Goal: Task Accomplishment & Management: Manage account settings

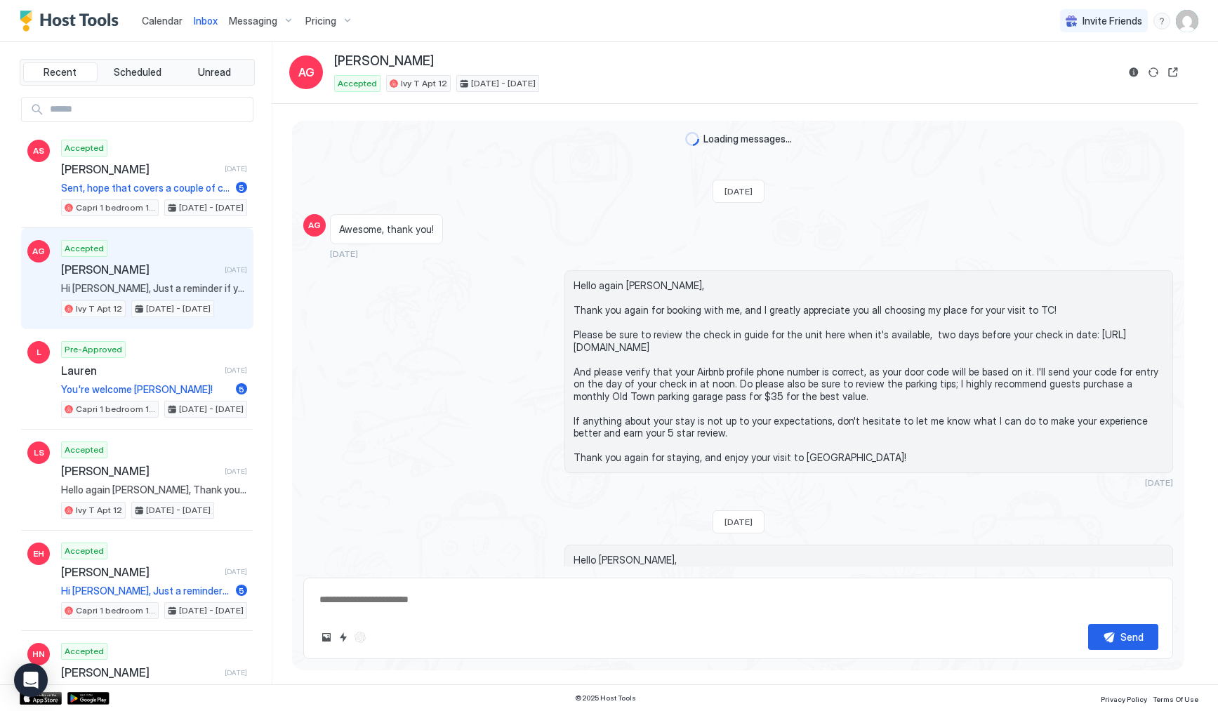
type textarea "*"
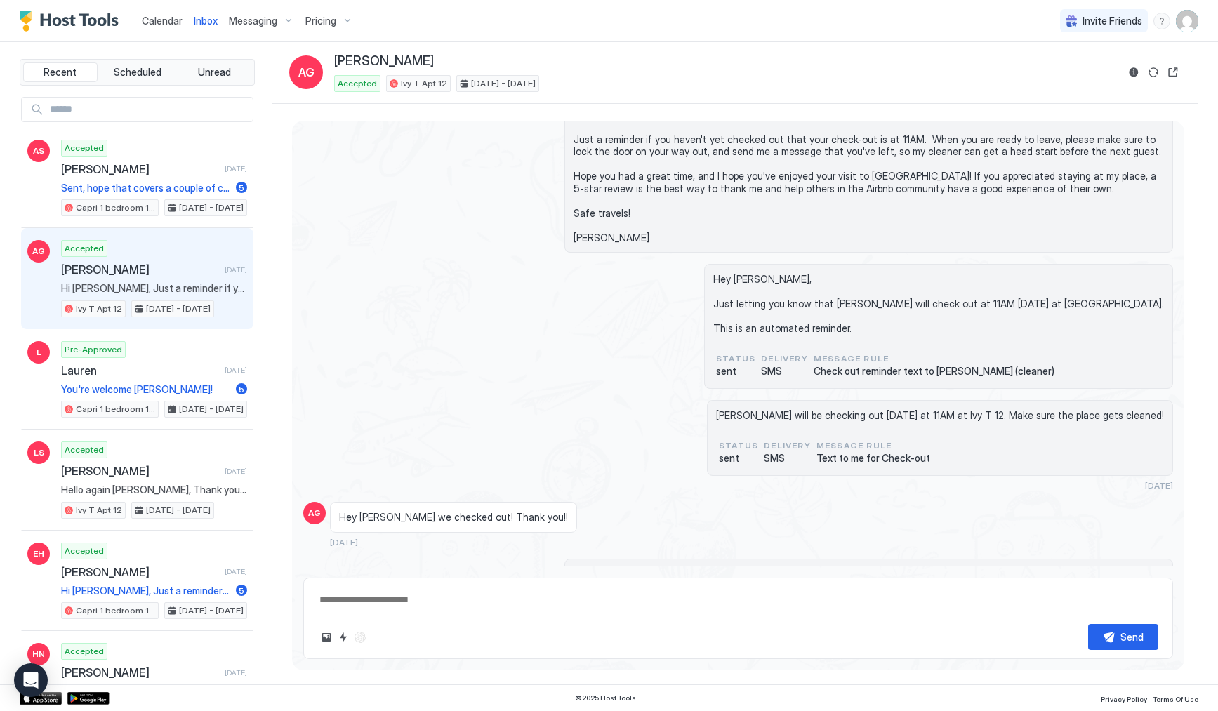
click at [165, 21] on span "Calendar" at bounding box center [162, 21] width 41 height 12
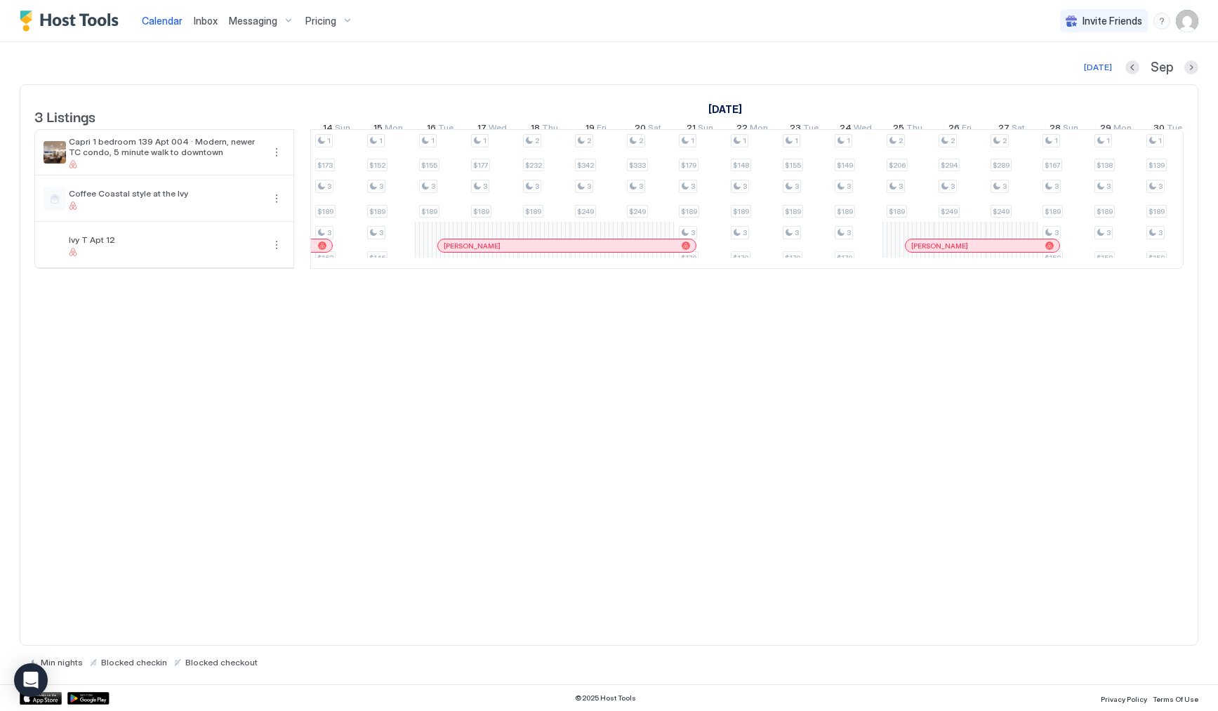
scroll to position [0, 675]
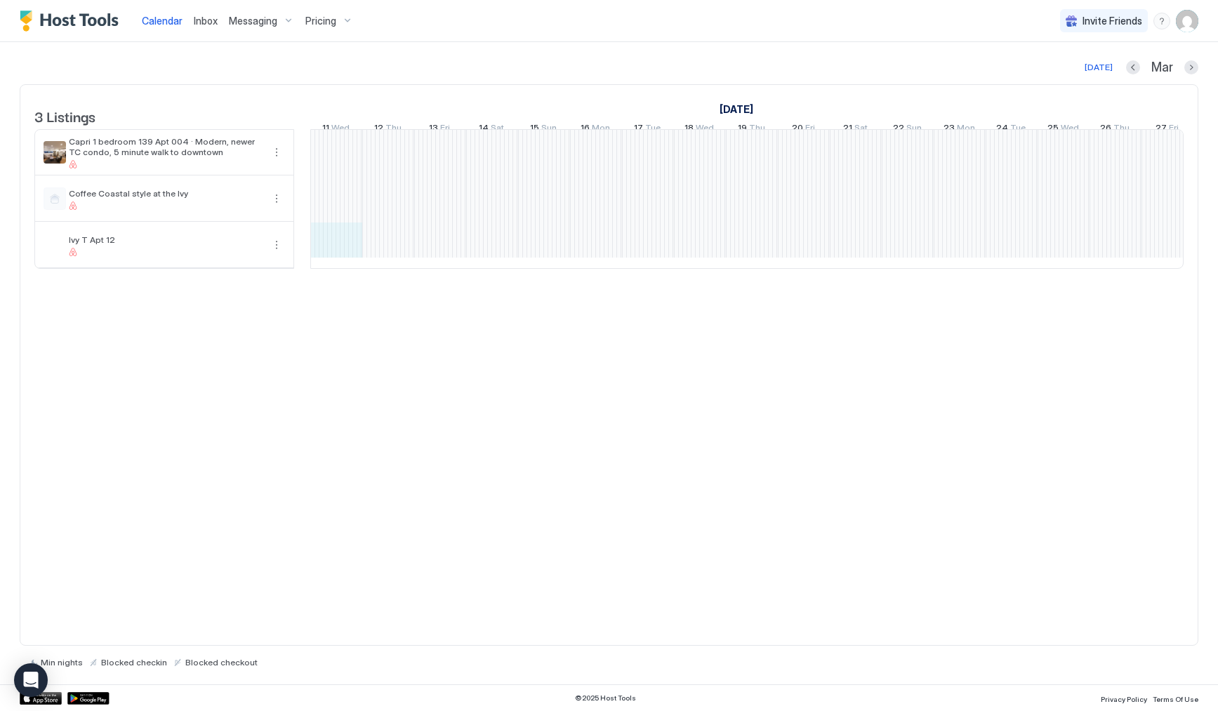
drag, startPoint x: 857, startPoint y: 261, endPoint x: 315, endPoint y: 254, distance: 542.1
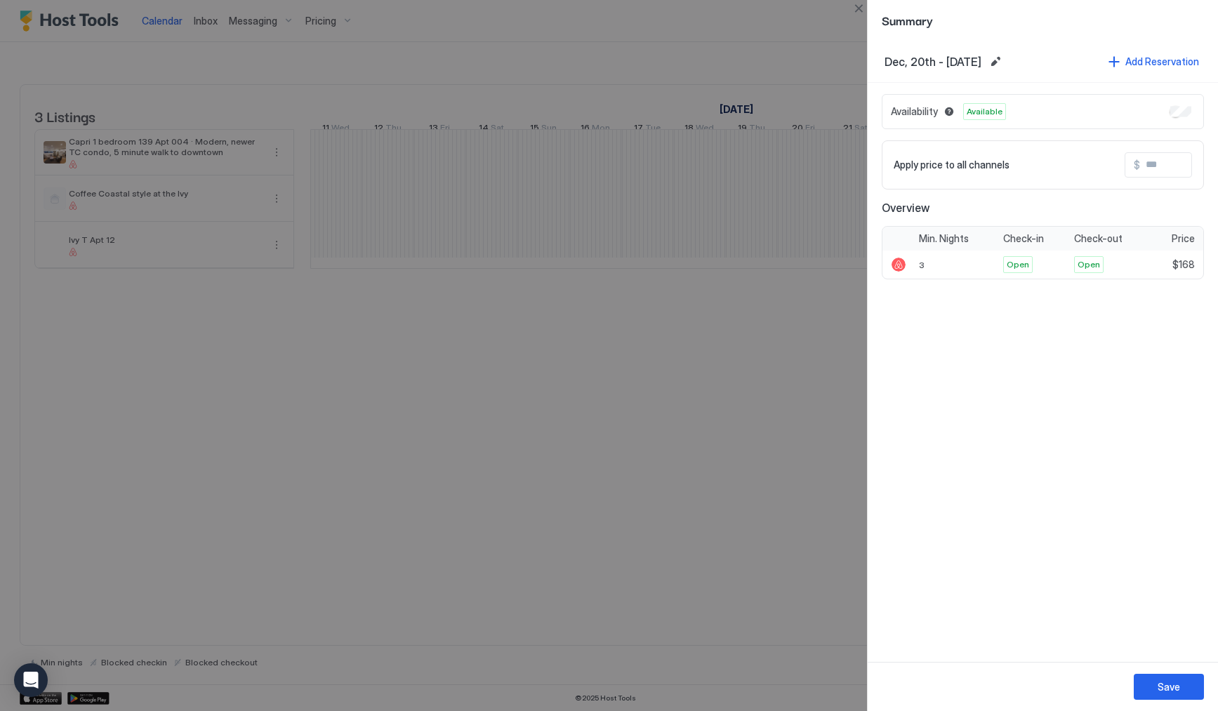
click at [653, 563] on div at bounding box center [609, 355] width 1218 height 711
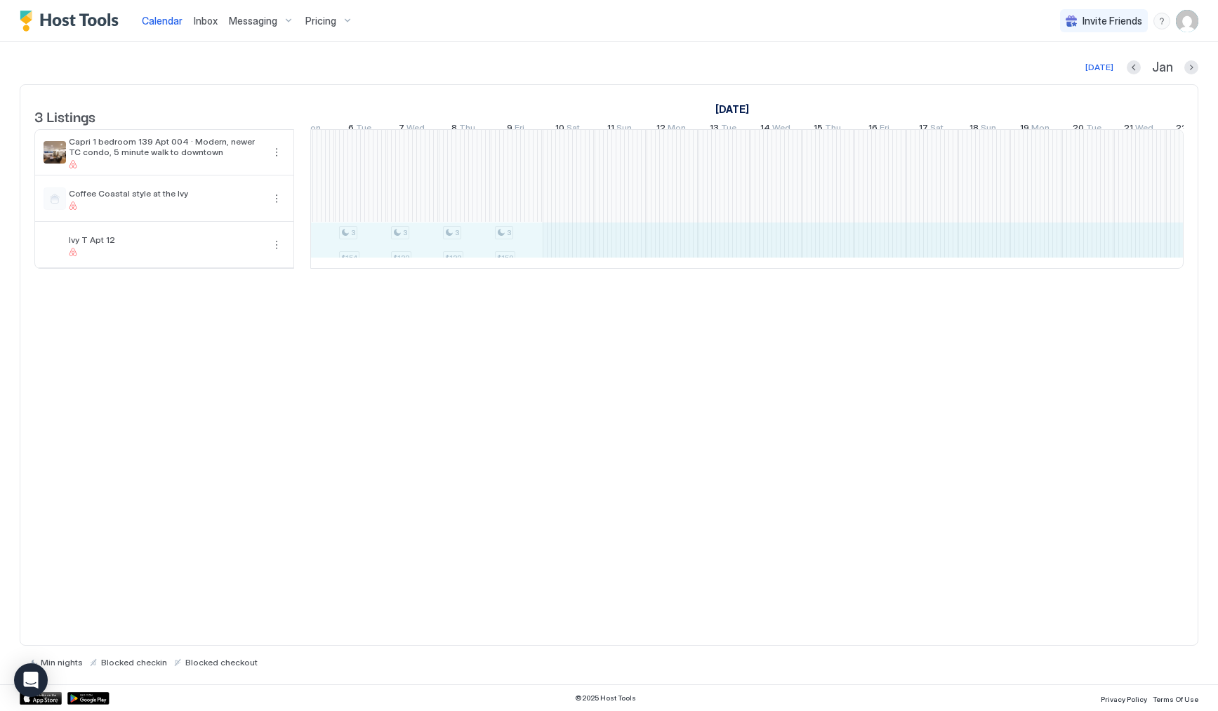
drag, startPoint x: 991, startPoint y: 251, endPoint x: 319, endPoint y: 263, distance: 672.1
click at [319, 263] on div "1 $156 3 $167 1 $149 3 $160 1 $155 3 $169 1 $150 3 $166 2 $151 3 $167 2 $161 3 …" at bounding box center [985, 199] width 2962 height 138
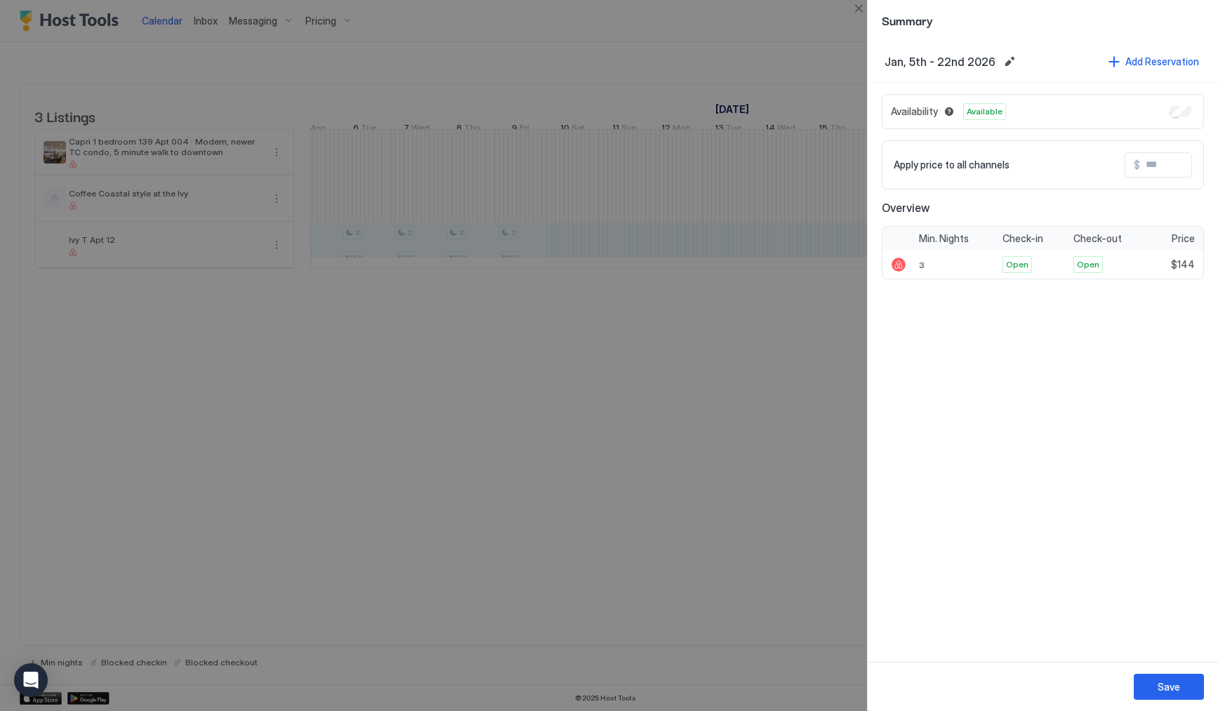
click at [532, 109] on div at bounding box center [609, 355] width 1218 height 711
click at [165, 55] on div at bounding box center [609, 355] width 1218 height 711
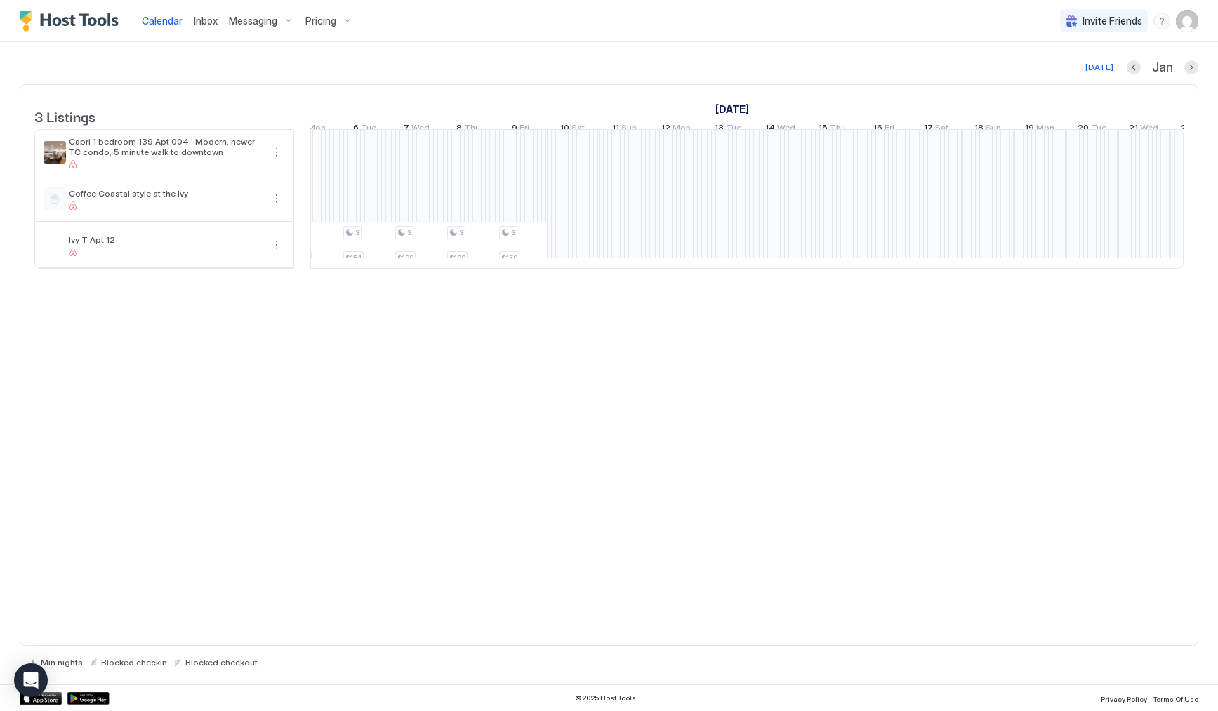
click at [164, 20] on span "Calendar" at bounding box center [162, 21] width 41 height 12
click at [80, 245] on span "Ivy T Apt 12" at bounding box center [166, 240] width 194 height 11
click at [280, 253] on button "More options" at bounding box center [276, 245] width 17 height 17
click at [266, 303] on div "Pricing" at bounding box center [244, 298] width 89 height 22
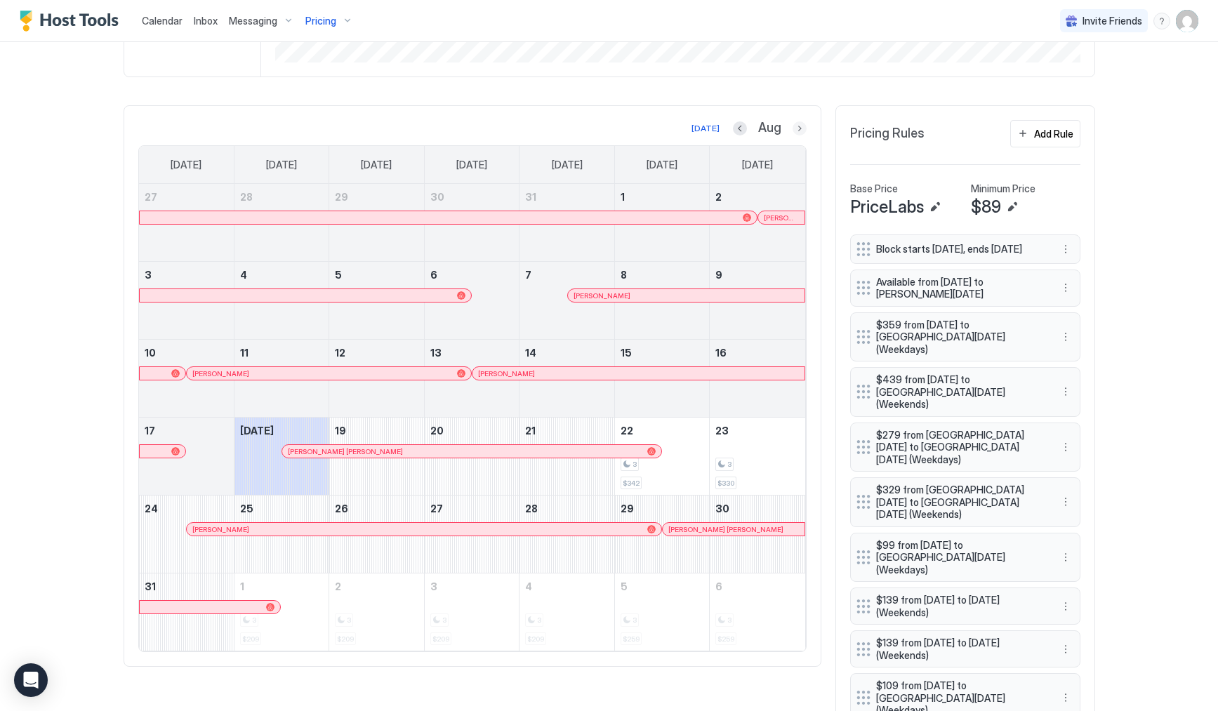
click at [793, 126] on button "Next month" at bounding box center [800, 128] width 14 height 14
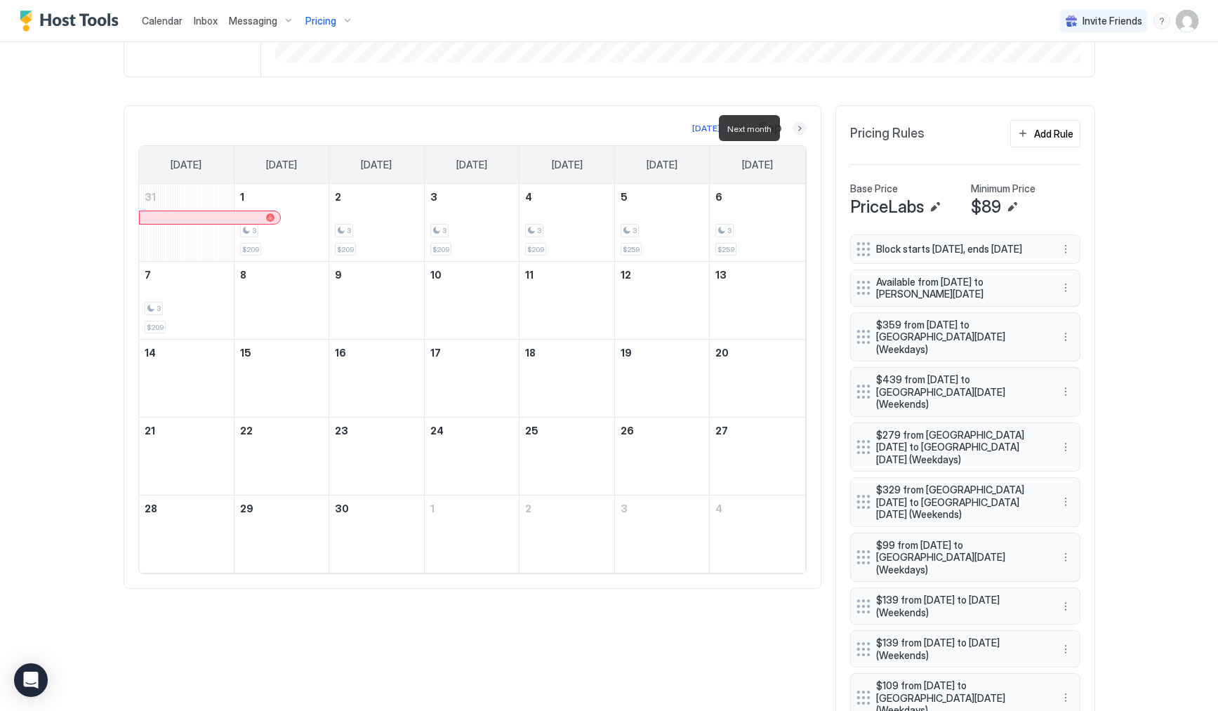
click at [793, 127] on button "Next month" at bounding box center [800, 128] width 14 height 14
click at [797, 138] on div "[DATE] Nov [DATE] [DATE] [DATE] [DATE] [DATE] [DATE] [DATE] 26 27 28 29 30 31 1…" at bounding box center [472, 386] width 668 height 533
click at [796, 131] on button "Next month" at bounding box center [800, 128] width 14 height 14
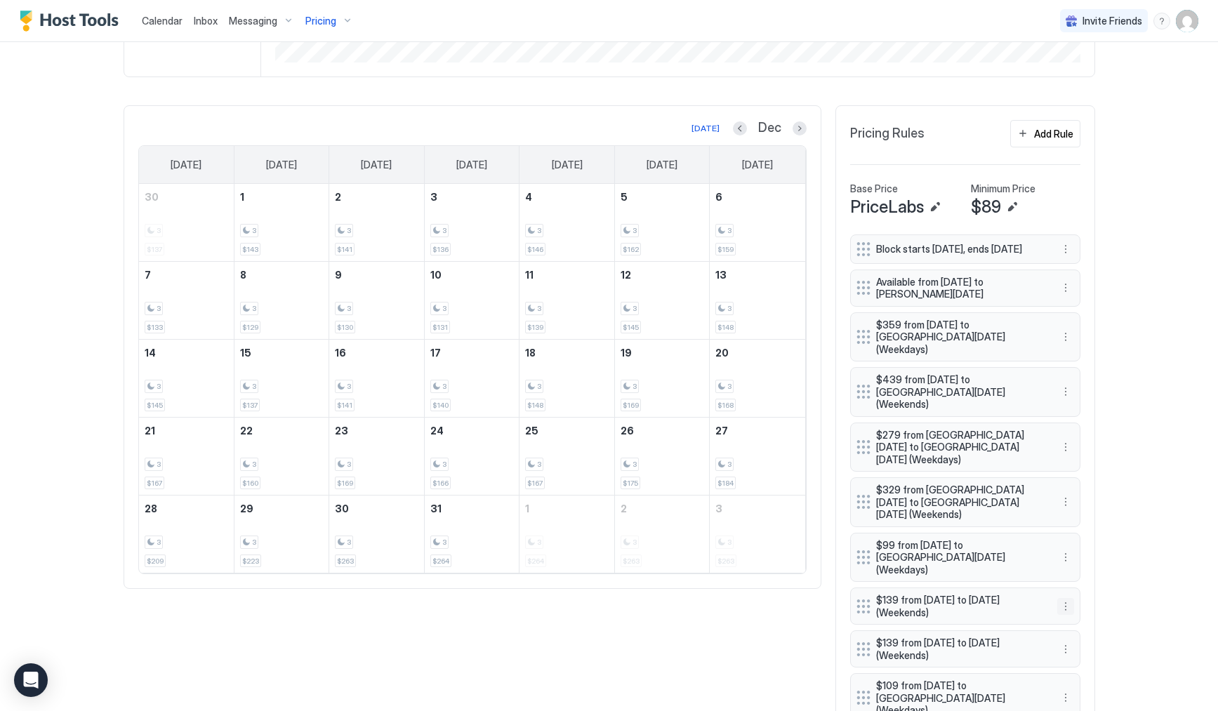
click at [1062, 598] on button "More options" at bounding box center [1066, 606] width 17 height 17
click at [1083, 618] on span "Delete" at bounding box center [1087, 617] width 26 height 11
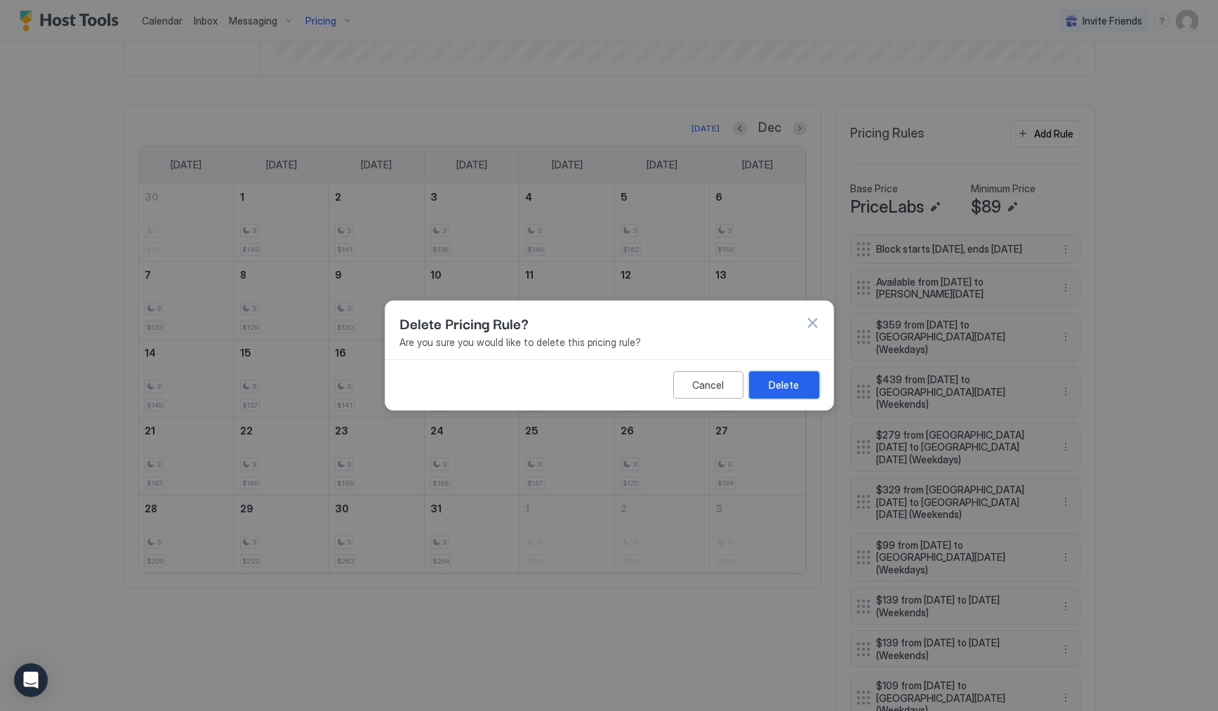
click at [811, 394] on button "Delete" at bounding box center [784, 384] width 70 height 27
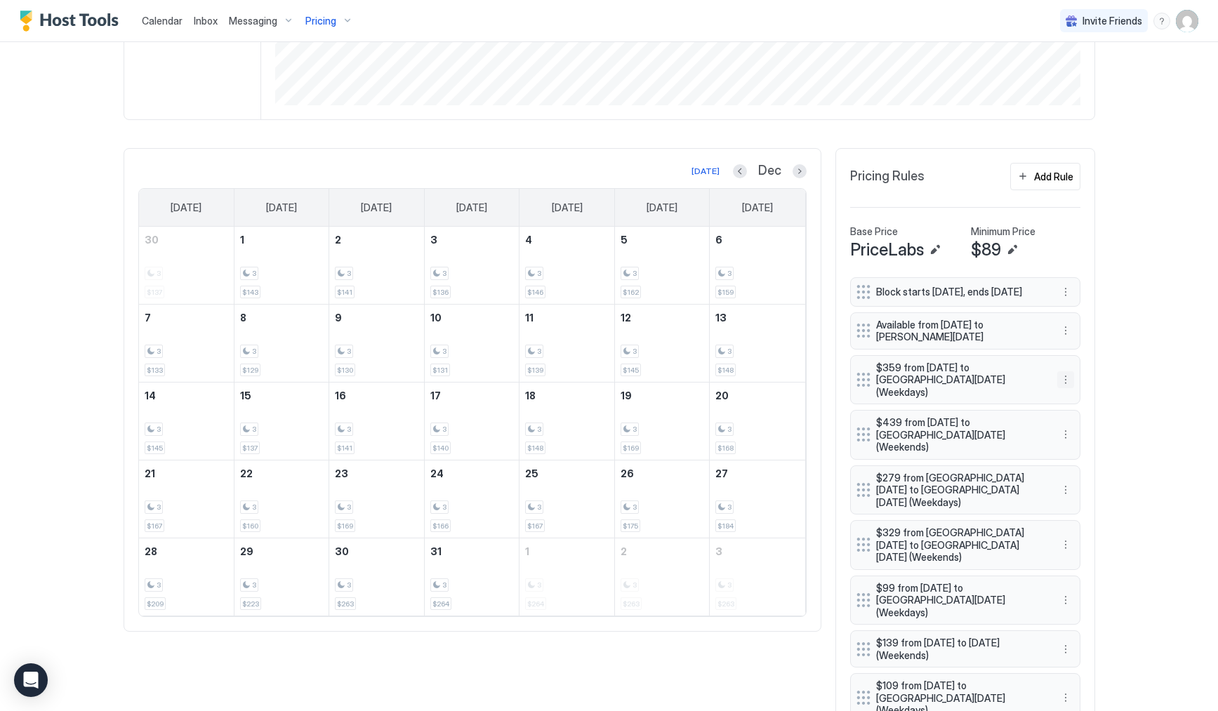
click at [1060, 374] on button "More options" at bounding box center [1066, 379] width 17 height 17
click at [1076, 449] on span "Delete" at bounding box center [1087, 446] width 26 height 11
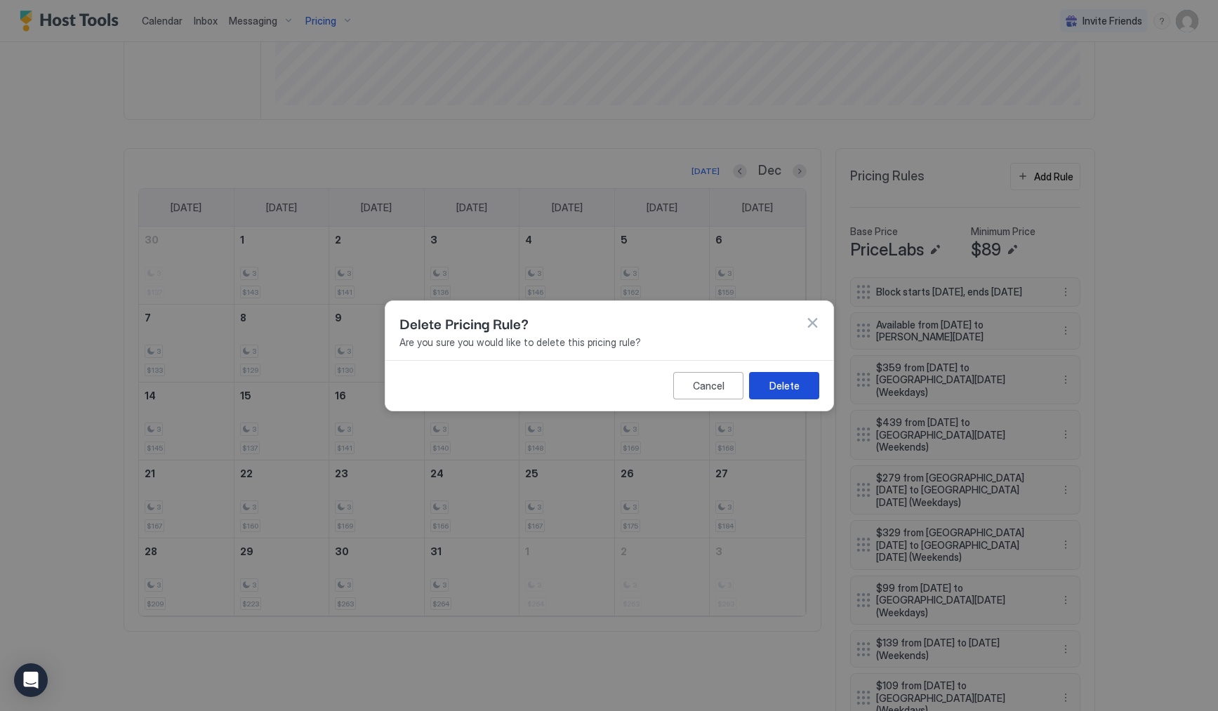
drag, startPoint x: 796, startPoint y: 392, endPoint x: 805, endPoint y: 391, distance: 9.2
click at [796, 391] on div "Delete" at bounding box center [784, 385] width 30 height 15
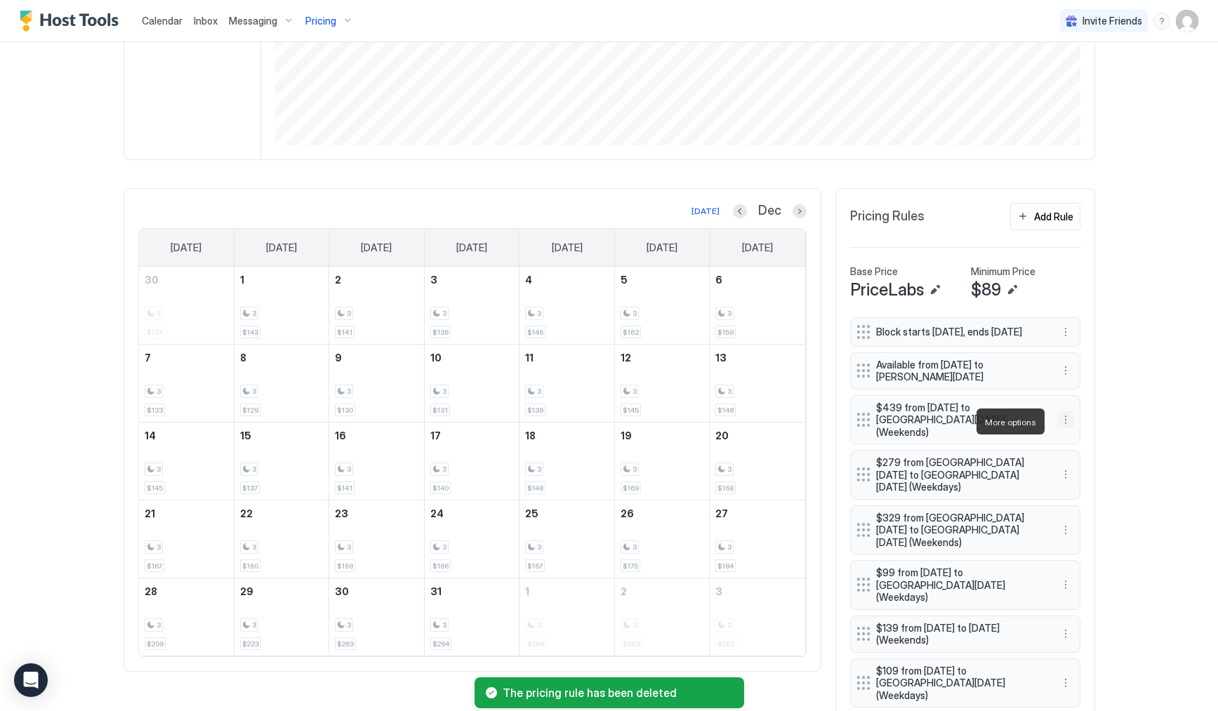
click at [1067, 421] on button "More options" at bounding box center [1066, 419] width 17 height 17
click at [1077, 484] on span "Delete" at bounding box center [1087, 486] width 26 height 11
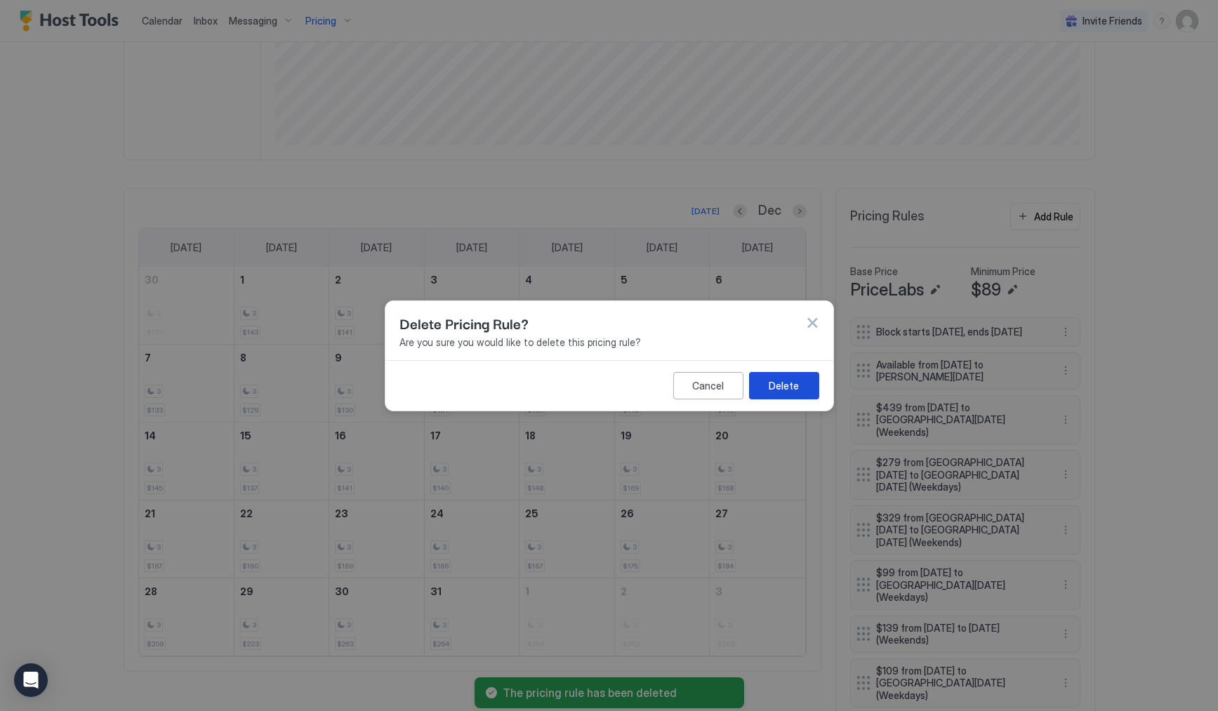
drag, startPoint x: 794, startPoint y: 381, endPoint x: 1085, endPoint y: 409, distance: 292.0
click at [795, 381] on div "Delete" at bounding box center [784, 385] width 30 height 15
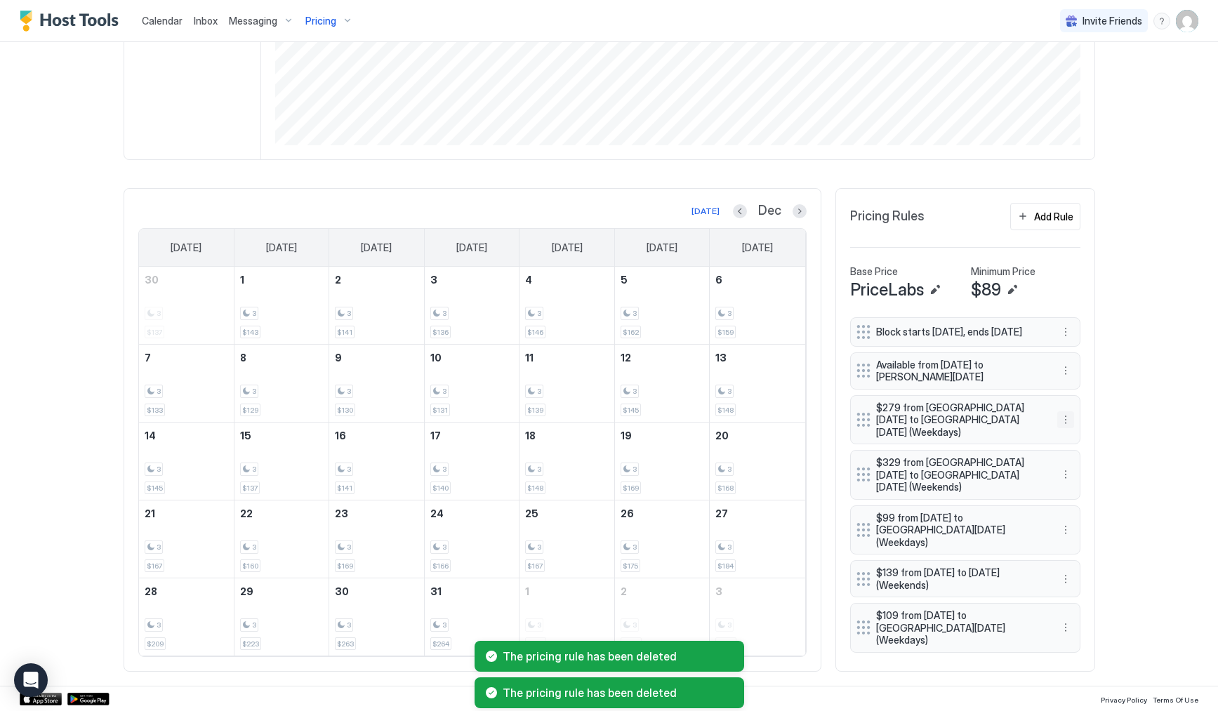
click at [1058, 422] on button "More options" at bounding box center [1066, 419] width 17 height 17
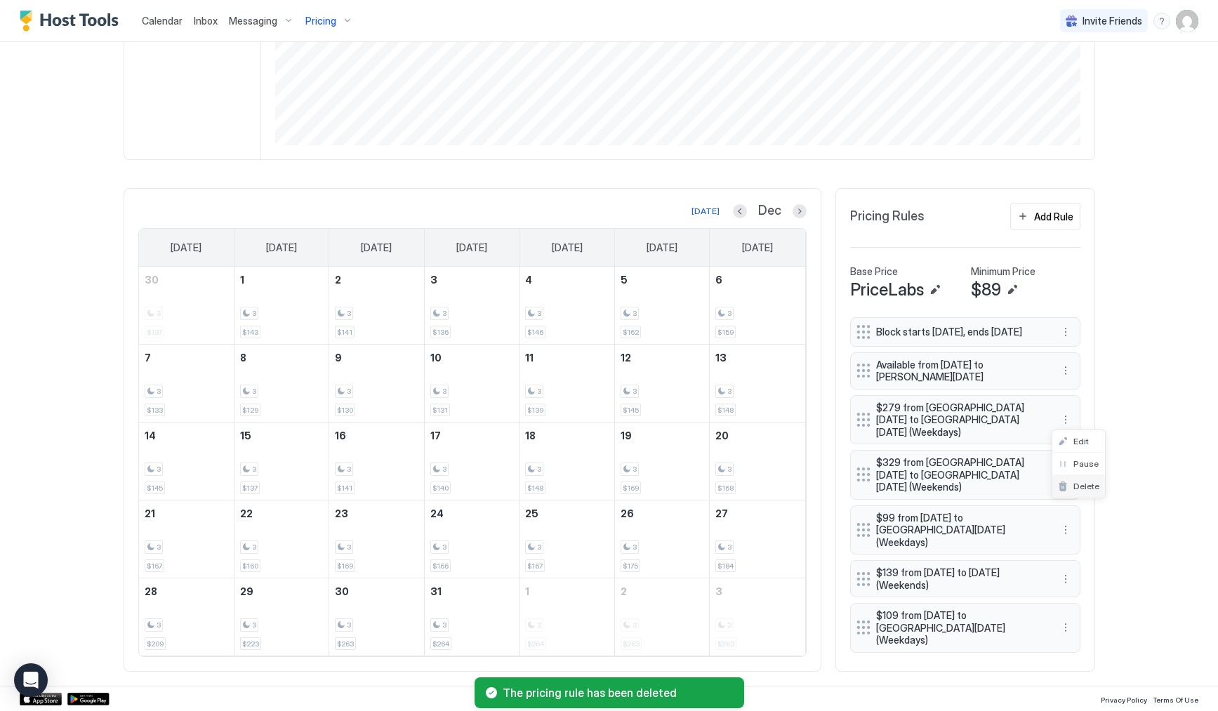
click at [1076, 485] on span "Delete" at bounding box center [1087, 486] width 26 height 11
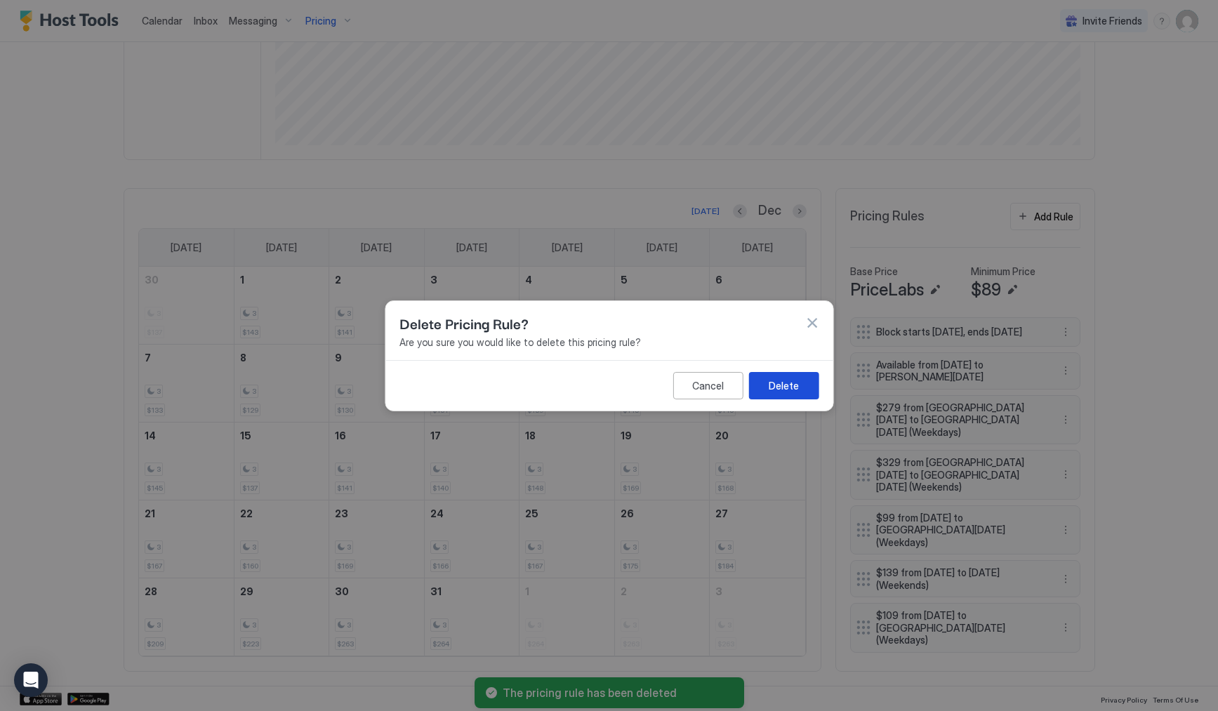
click at [775, 381] on div "Delete" at bounding box center [784, 385] width 30 height 15
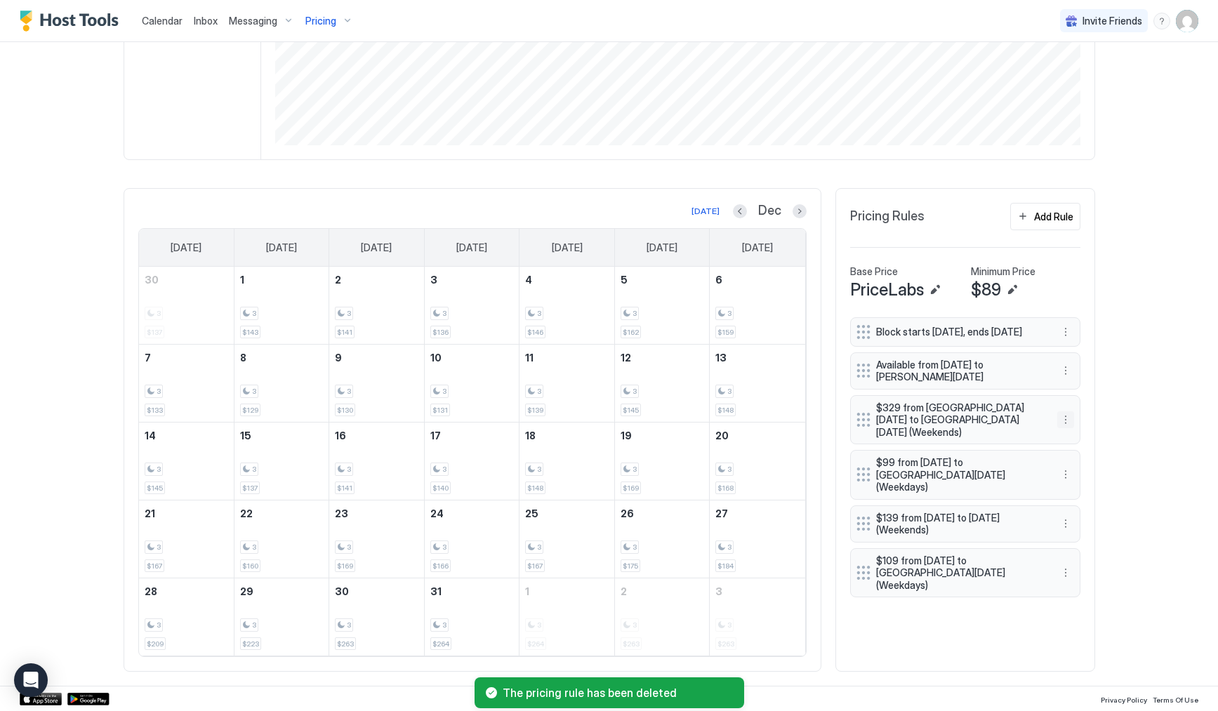
click at [1063, 423] on button "More options" at bounding box center [1066, 419] width 17 height 17
click at [1081, 489] on span "Delete" at bounding box center [1087, 486] width 26 height 11
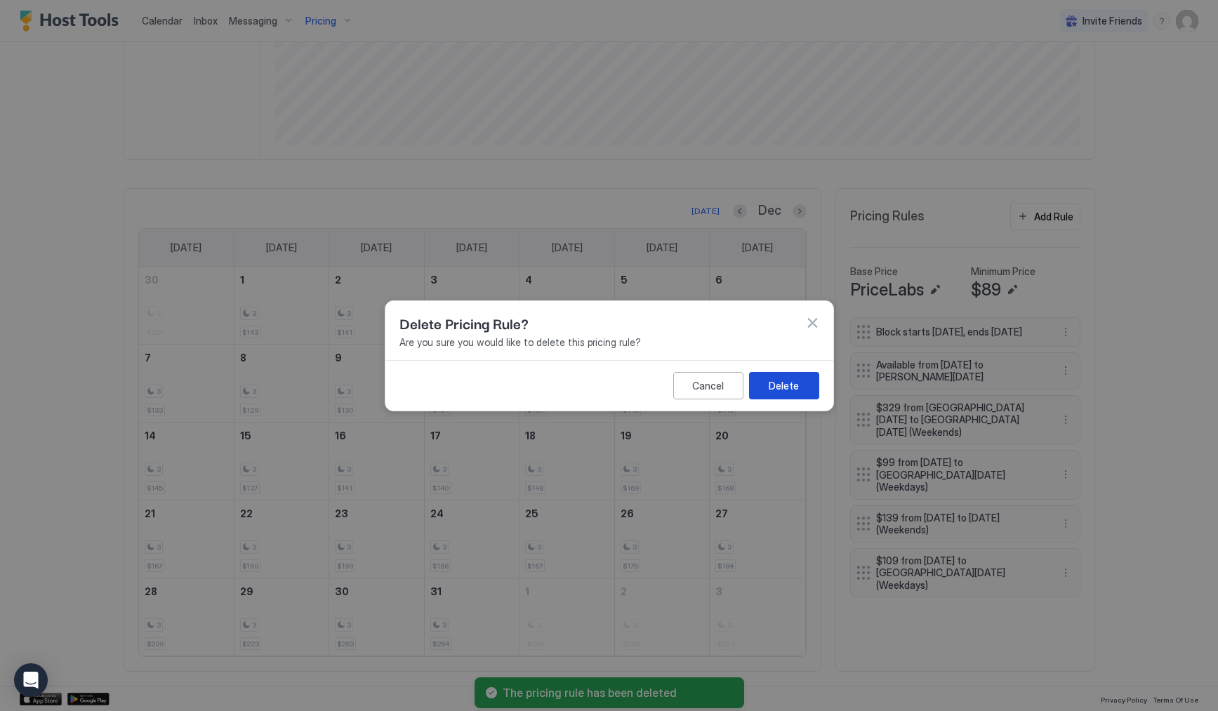
click at [803, 394] on button "Delete" at bounding box center [784, 384] width 70 height 27
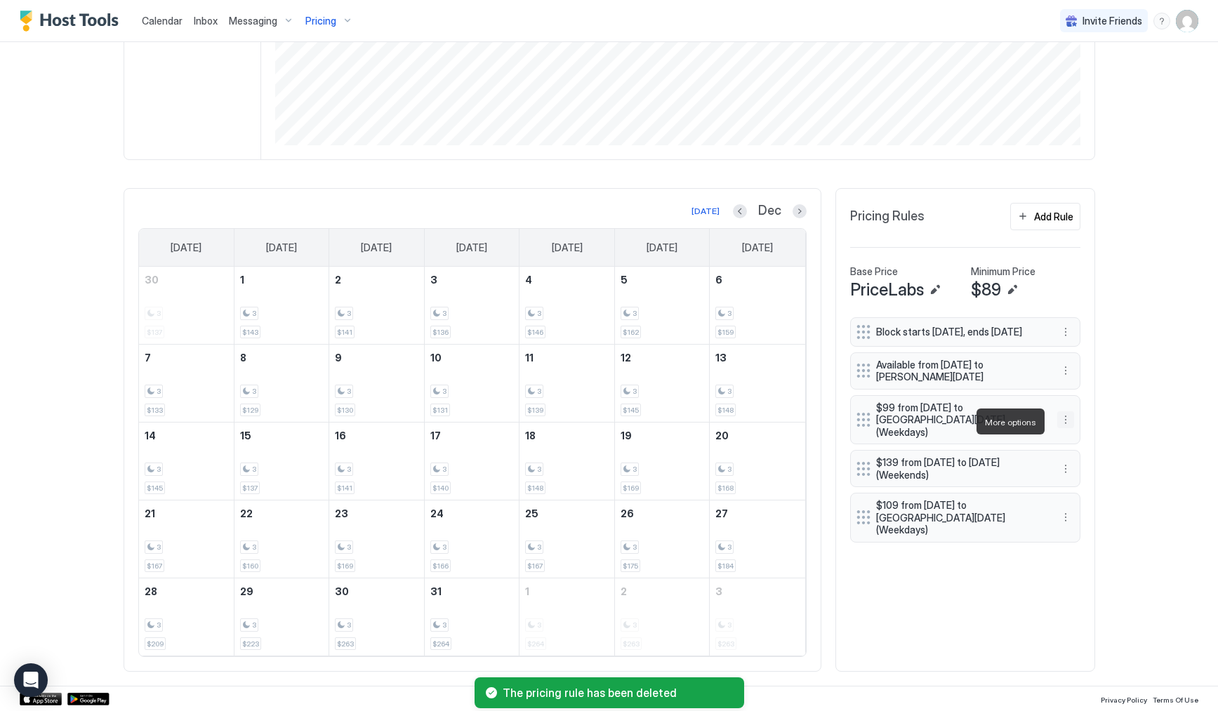
click at [1062, 423] on button "More options" at bounding box center [1066, 419] width 17 height 17
click at [1086, 485] on span "Delete" at bounding box center [1087, 486] width 26 height 11
click at [1078, 482] on span "Delete" at bounding box center [1087, 486] width 26 height 11
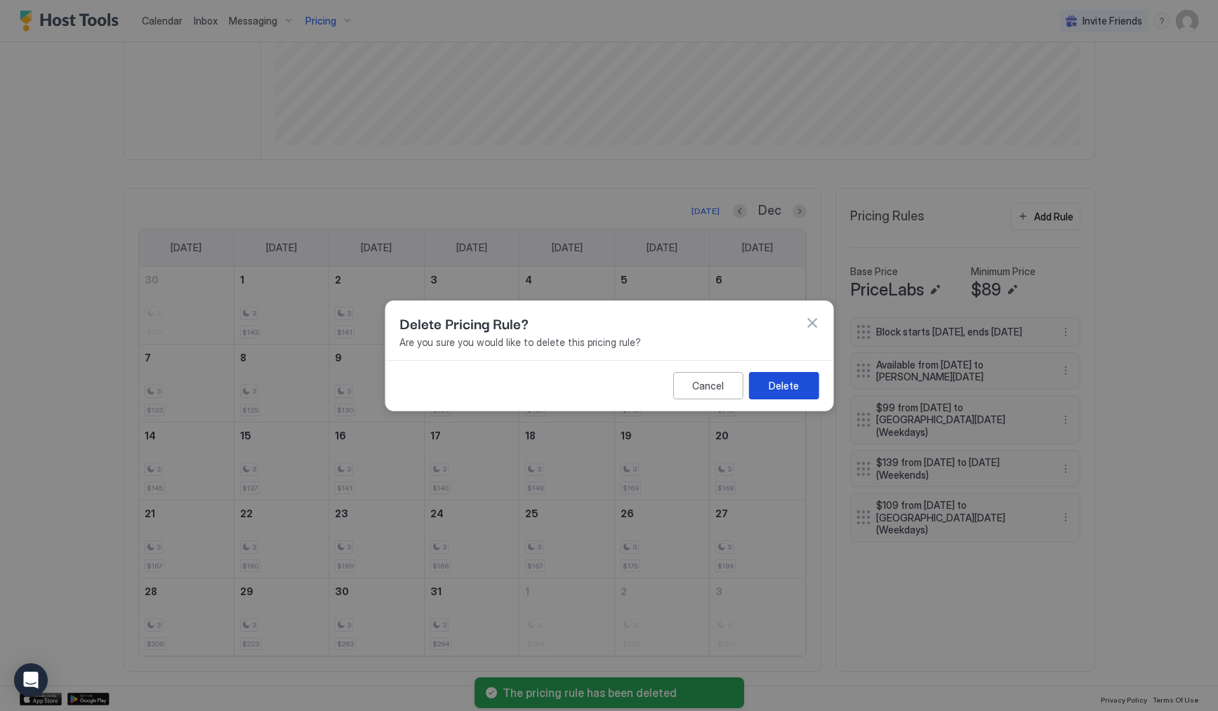
click at [807, 393] on button "Delete" at bounding box center [784, 384] width 70 height 27
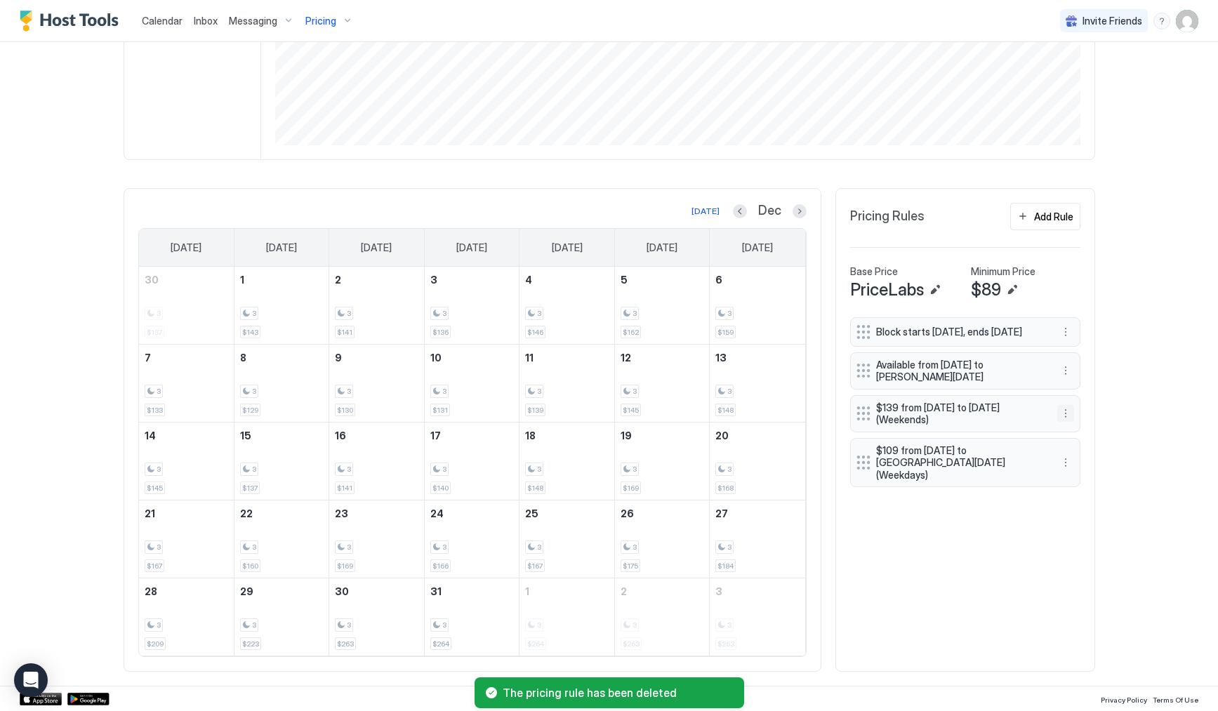
click at [1063, 422] on button "More options" at bounding box center [1066, 413] width 17 height 17
click at [1079, 485] on span "Delete" at bounding box center [1087, 486] width 26 height 11
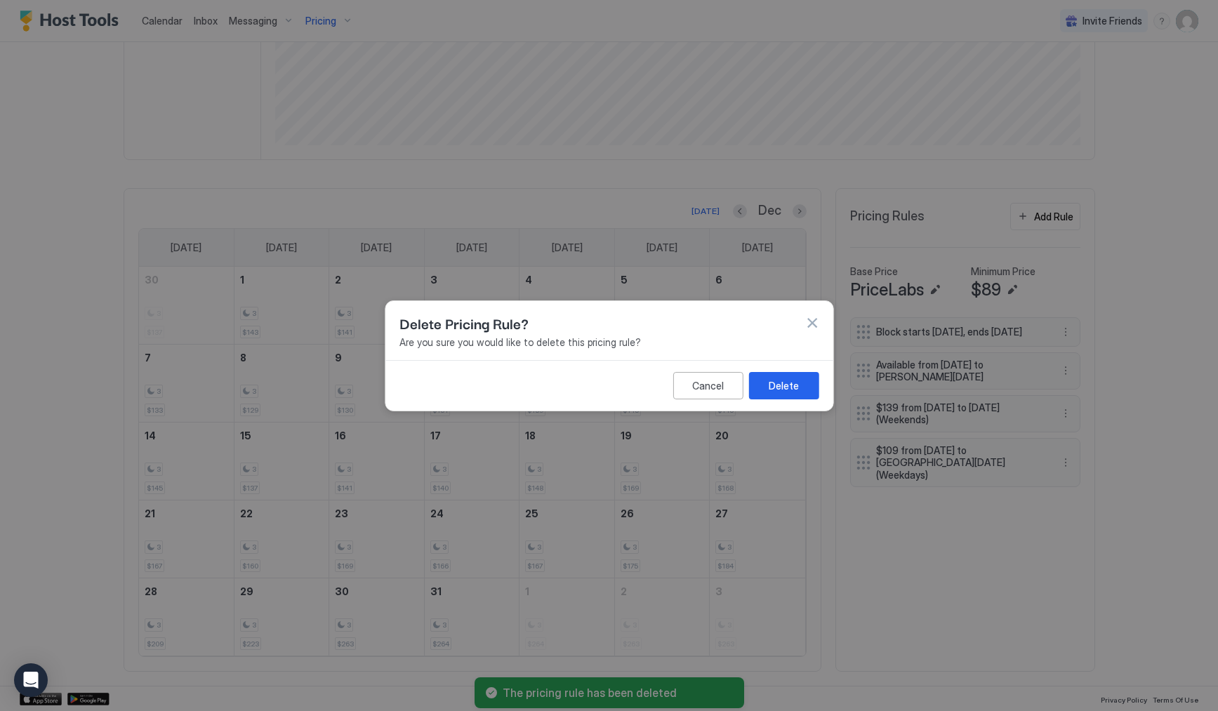
click at [804, 400] on div "Cancel Delete" at bounding box center [609, 385] width 447 height 51
click at [814, 390] on button "Delete" at bounding box center [784, 384] width 70 height 27
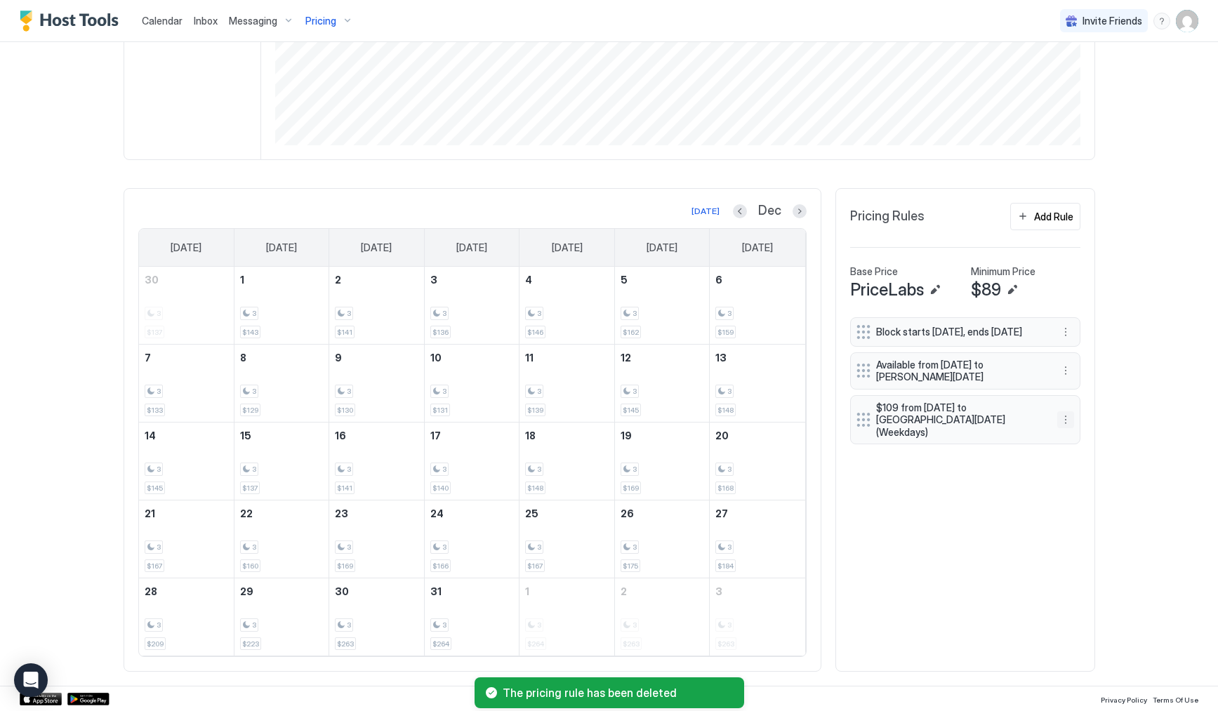
click at [1058, 423] on button "More options" at bounding box center [1066, 419] width 17 height 17
click at [1075, 488] on span "Delete" at bounding box center [1087, 486] width 26 height 11
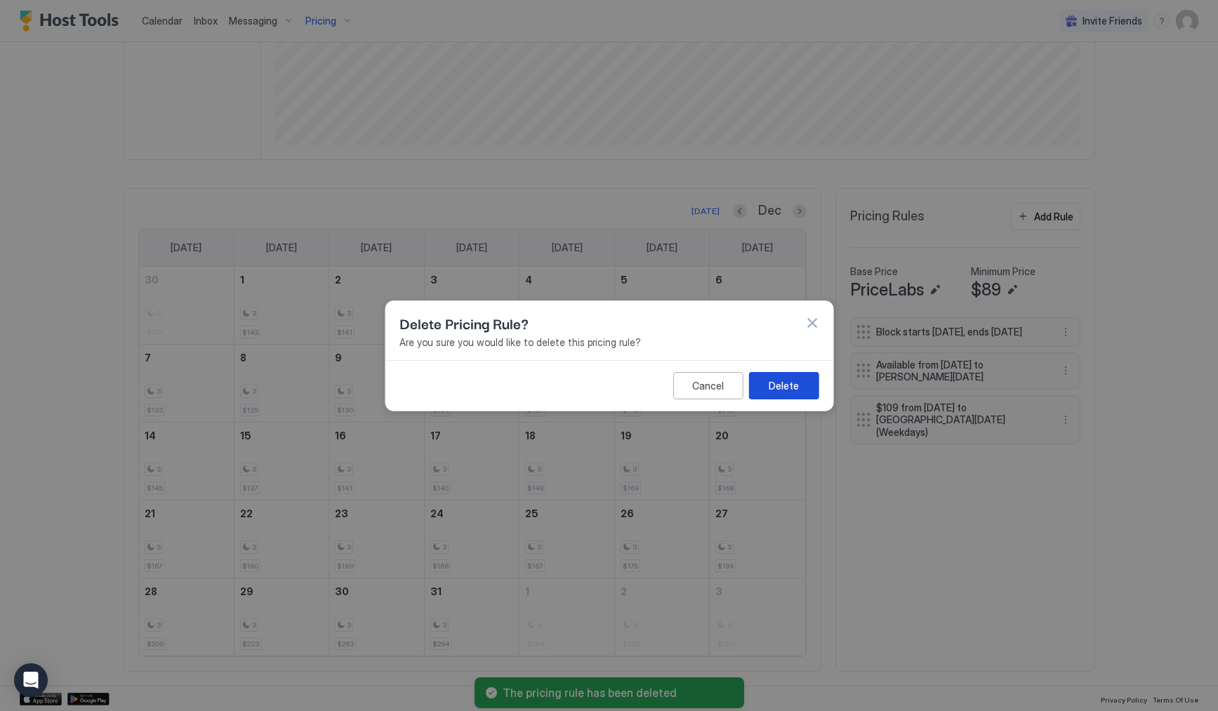
click at [772, 392] on div "Delete" at bounding box center [784, 385] width 30 height 15
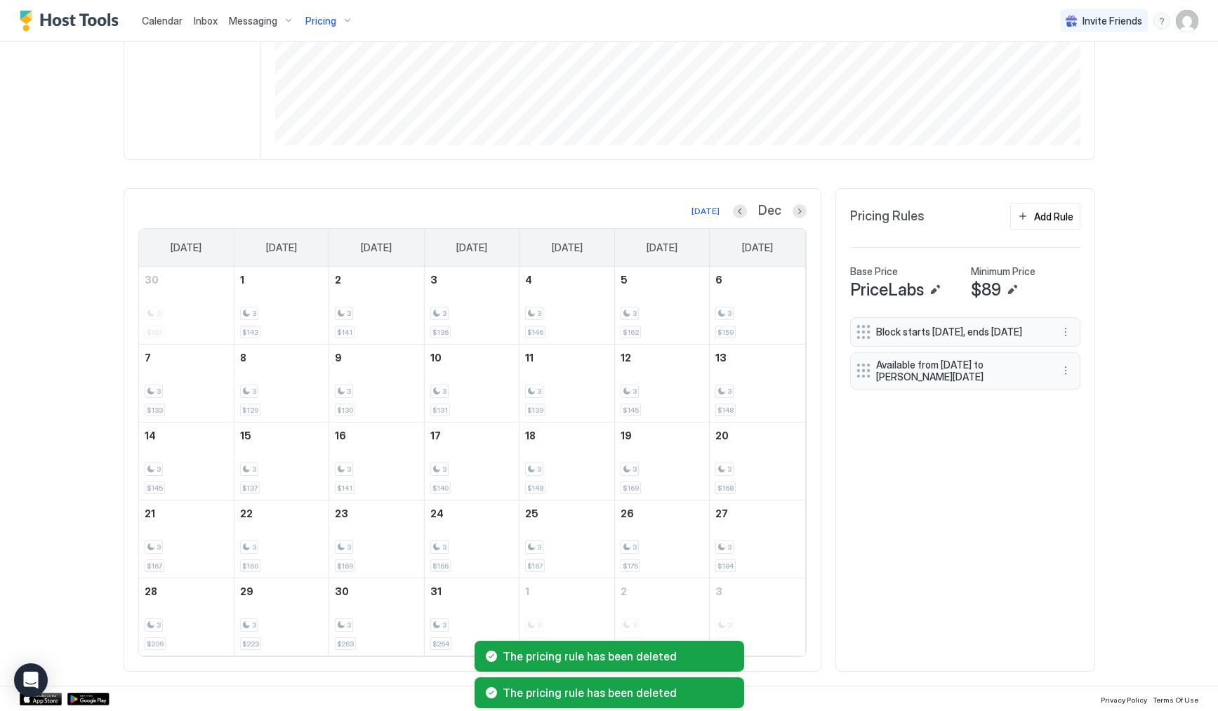
click at [1041, 226] on button "Add Rule" at bounding box center [1045, 216] width 70 height 27
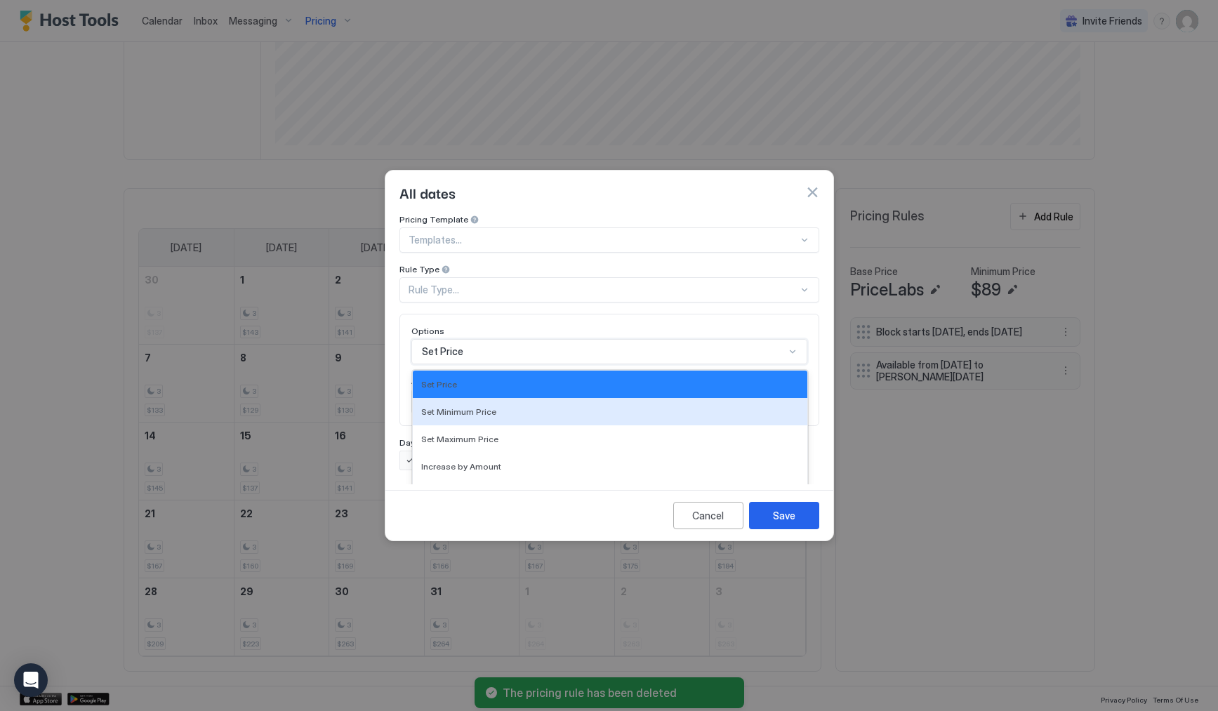
scroll to position [72, 0]
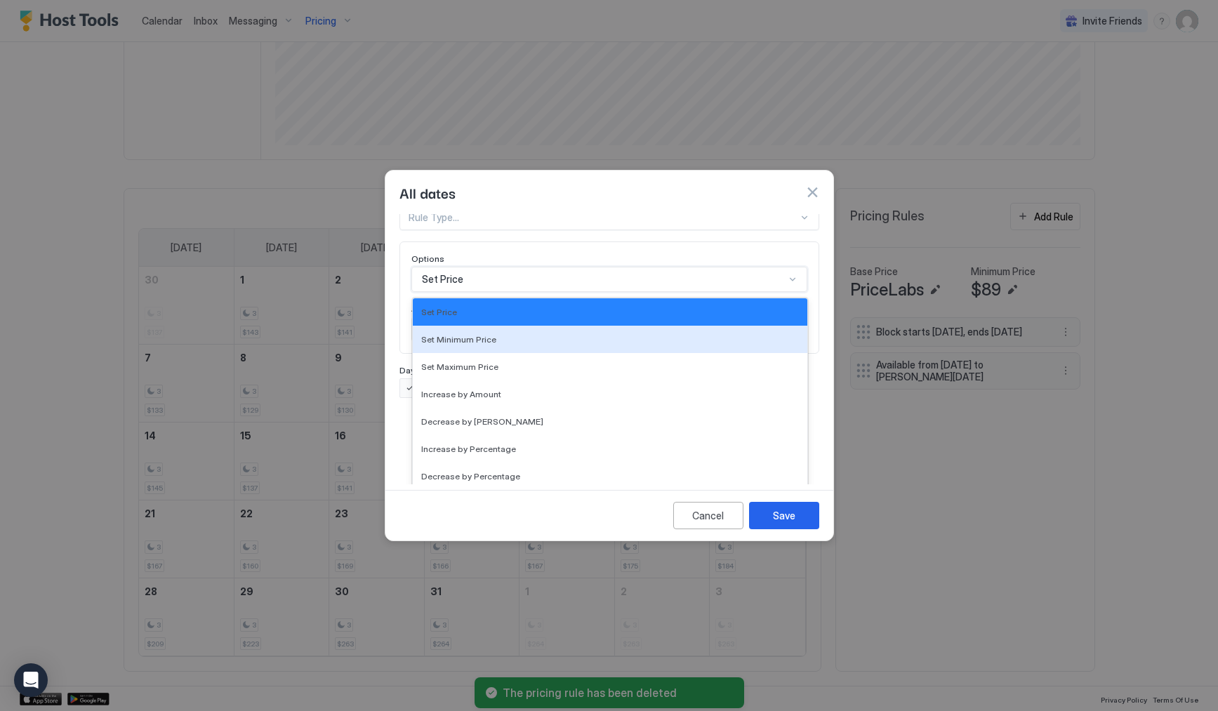
click at [507, 292] on div "17 results available. Use Up and Down to choose options, press Enter to select …" at bounding box center [609, 279] width 396 height 25
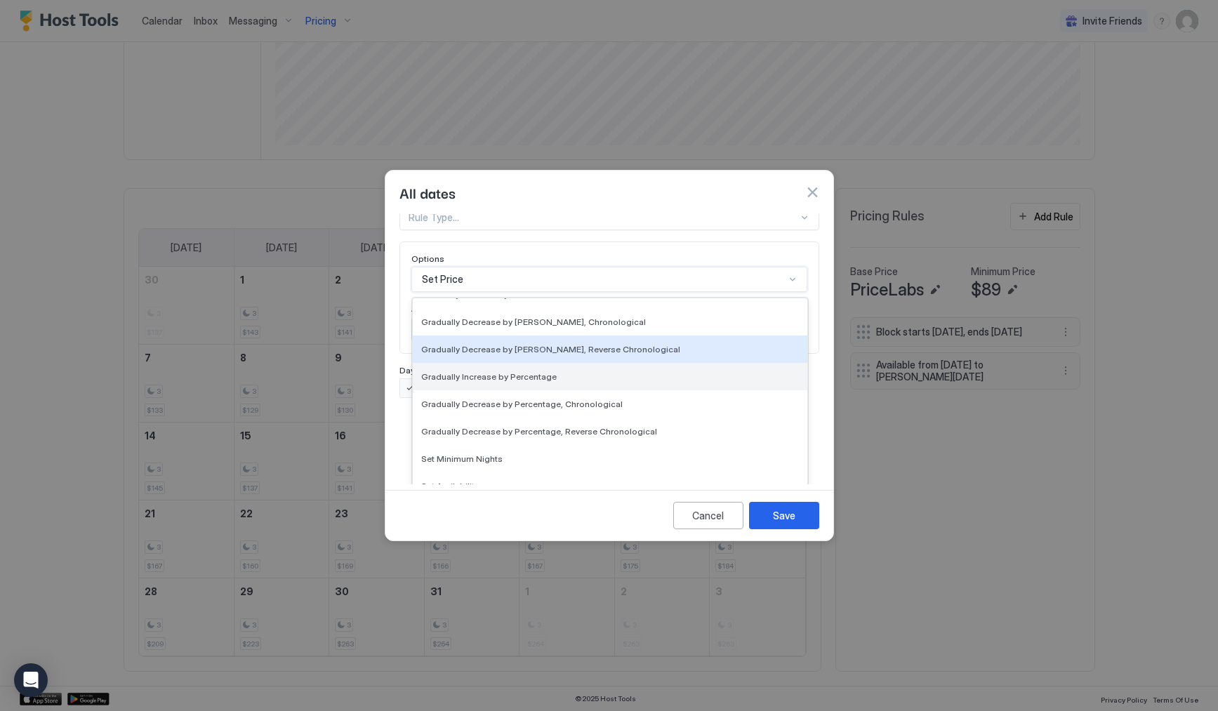
scroll to position [211, 0]
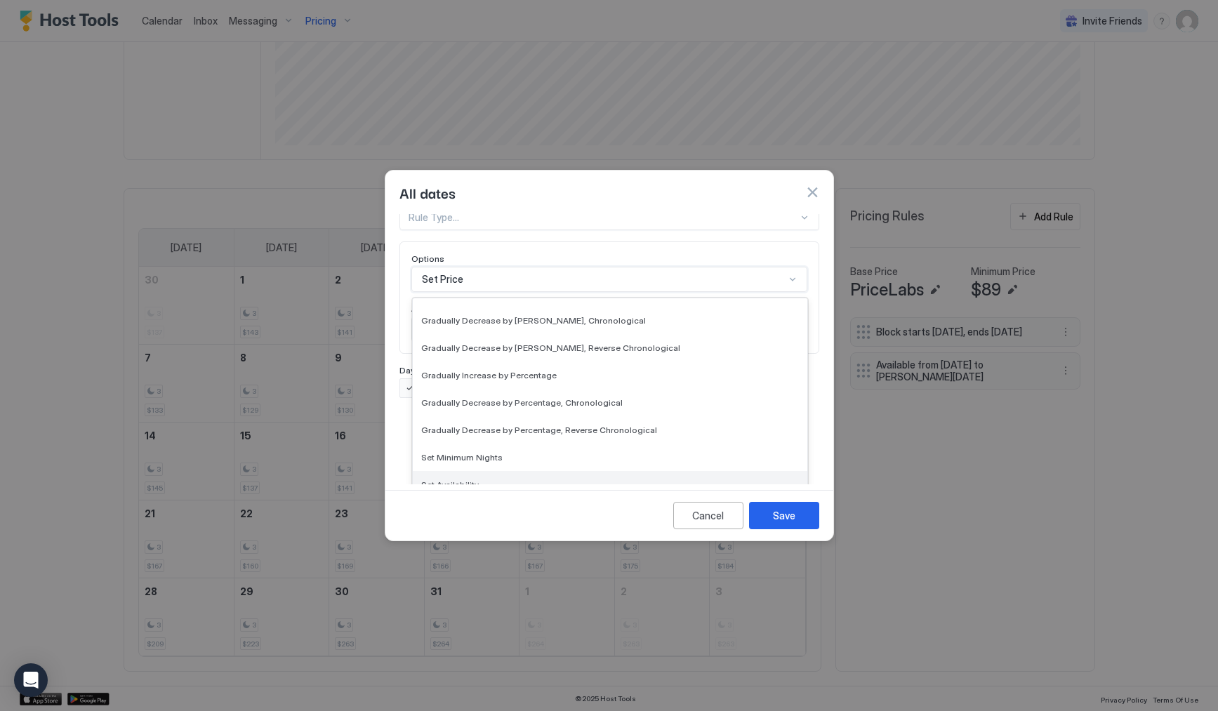
click at [526, 479] on div "Set Availability" at bounding box center [610, 484] width 395 height 27
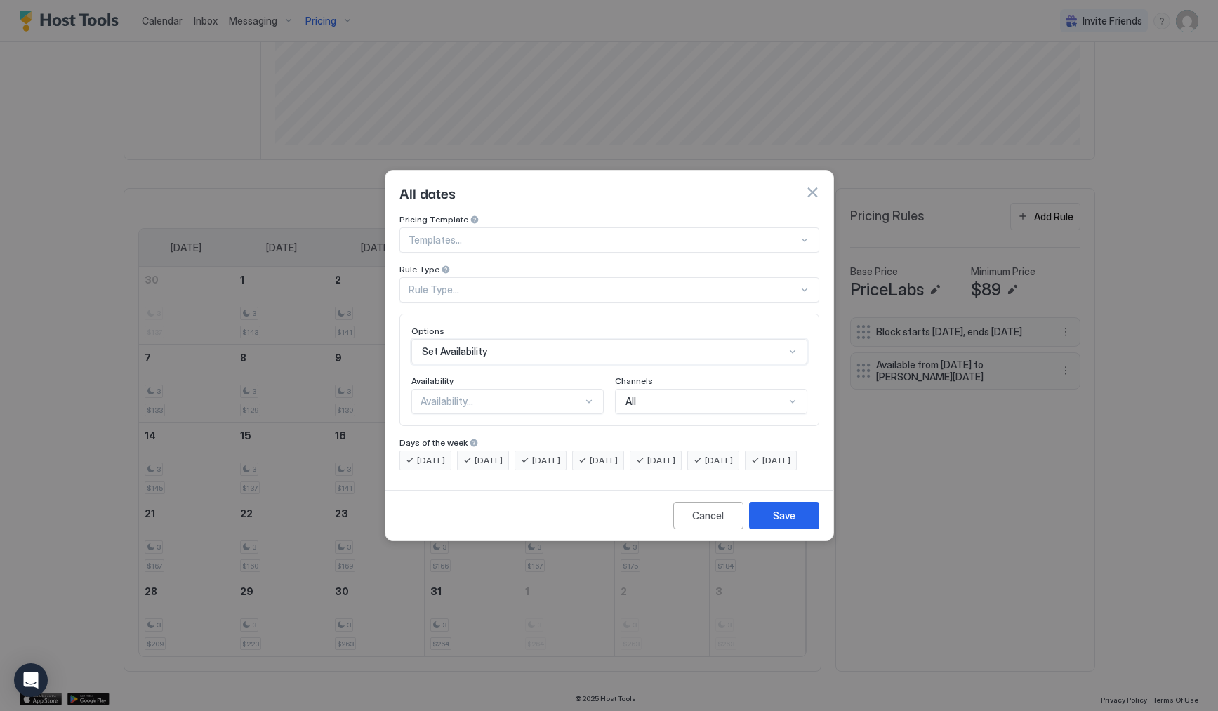
click at [493, 395] on div "Availability..." at bounding box center [502, 401] width 162 height 13
click at [509, 456] on div "Blocked" at bounding box center [508, 461] width 174 height 11
click at [693, 395] on div "All" at bounding box center [705, 401] width 159 height 13
click at [727, 389] on div "All" at bounding box center [711, 401] width 192 height 25
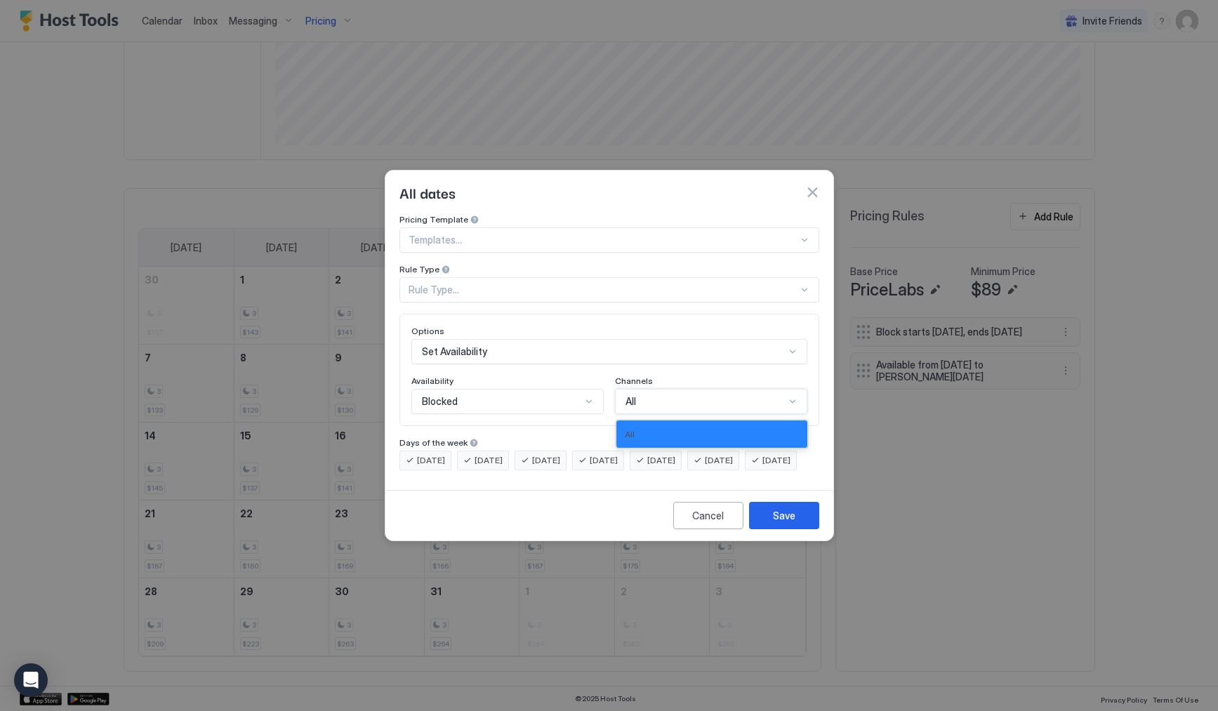
click at [727, 389] on div "All" at bounding box center [711, 401] width 192 height 25
click at [534, 345] on div "Set Availability" at bounding box center [609, 351] width 396 height 25
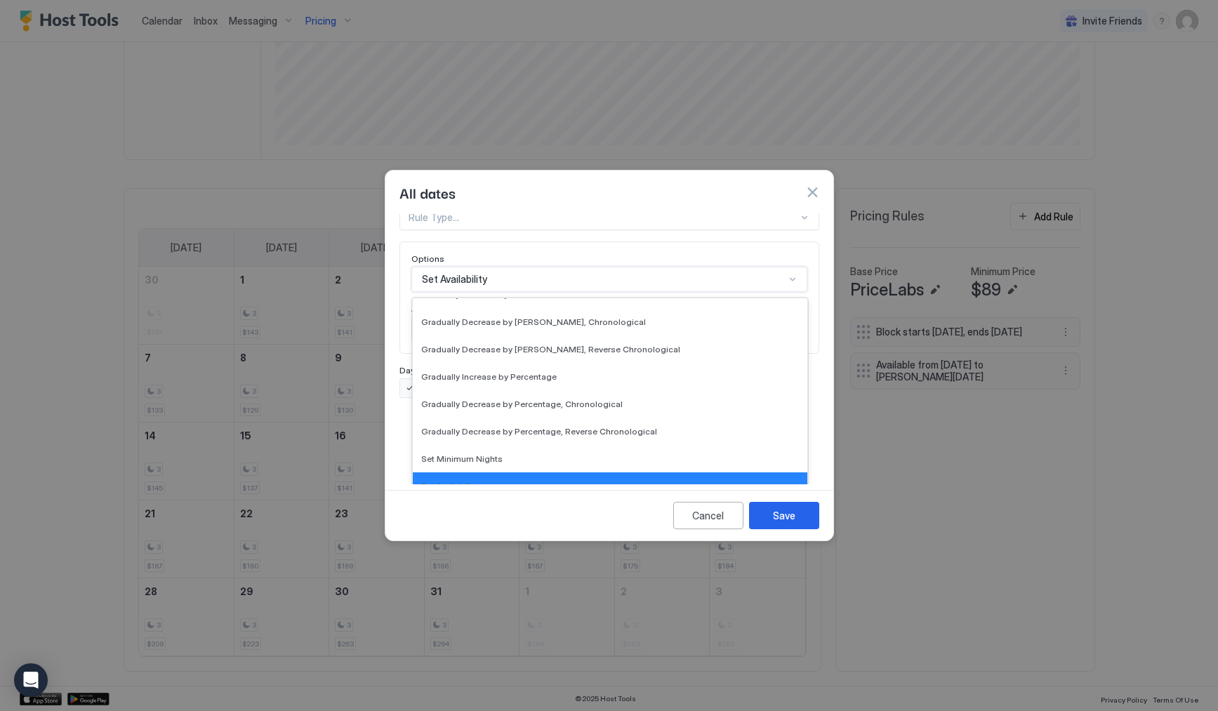
scroll to position [0, 0]
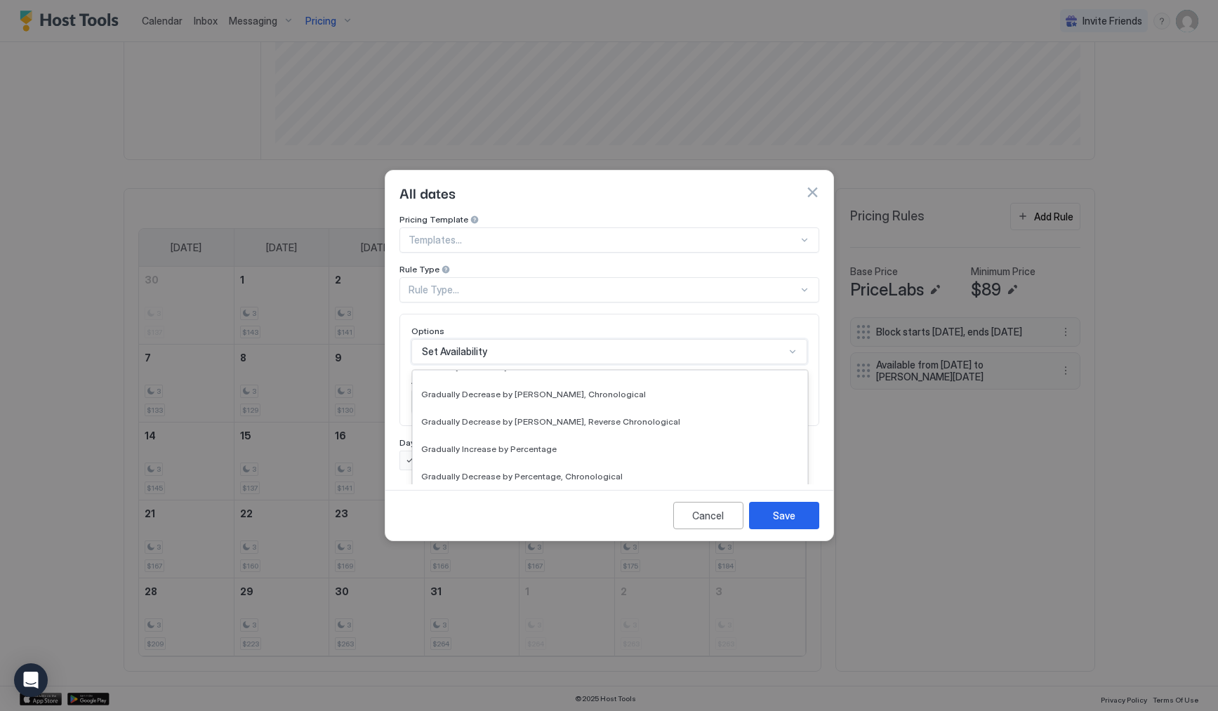
click at [553, 535] on div "Cancel Save" at bounding box center [610, 515] width 448 height 51
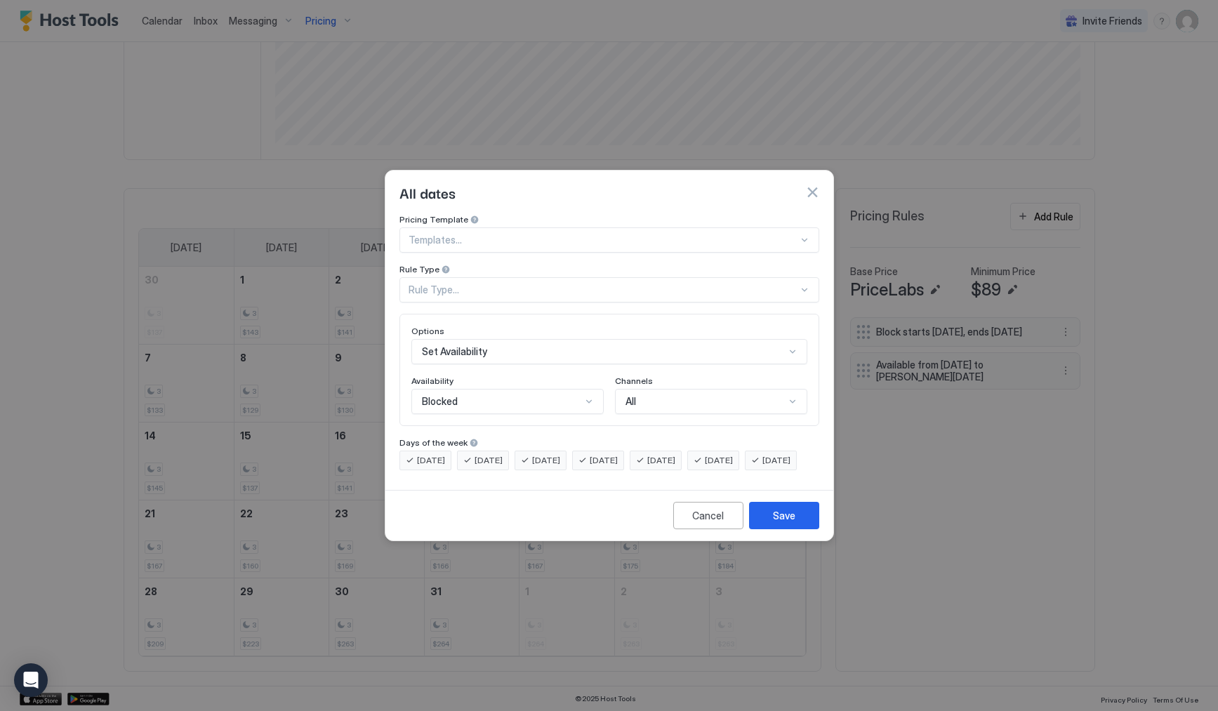
scroll to position [72, 0]
click at [578, 339] on div "Set Availability" at bounding box center [609, 351] width 396 height 25
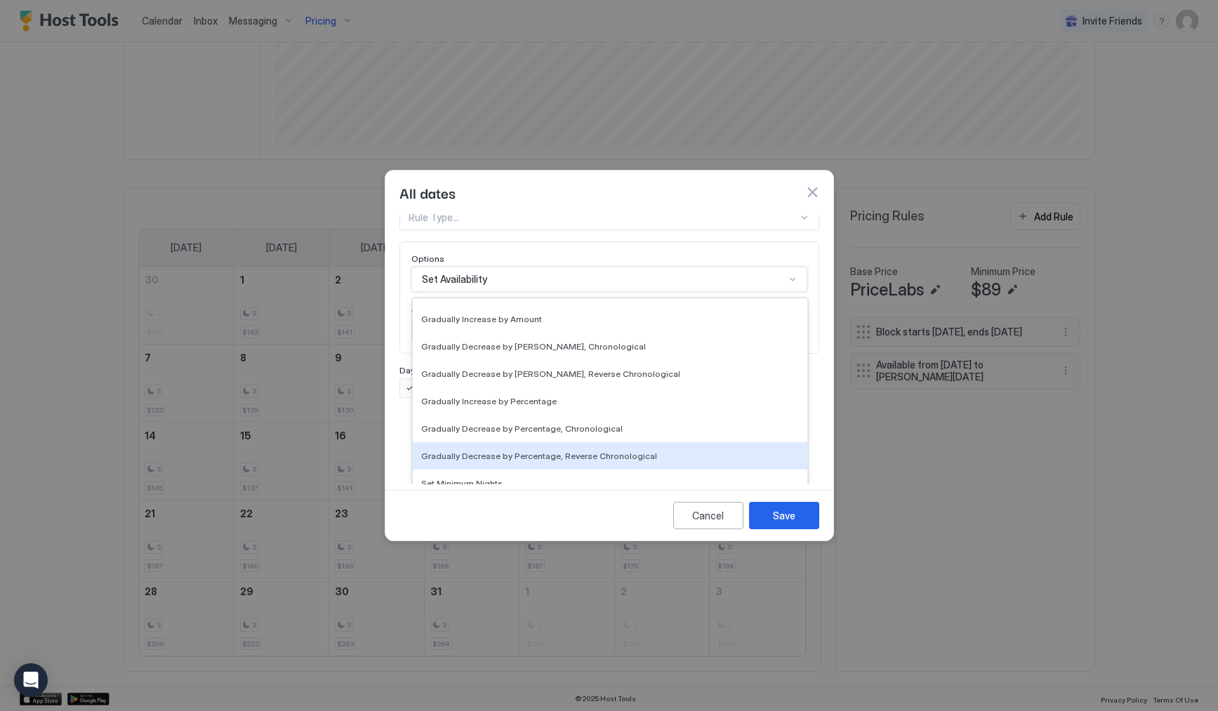
scroll to position [255, 0]
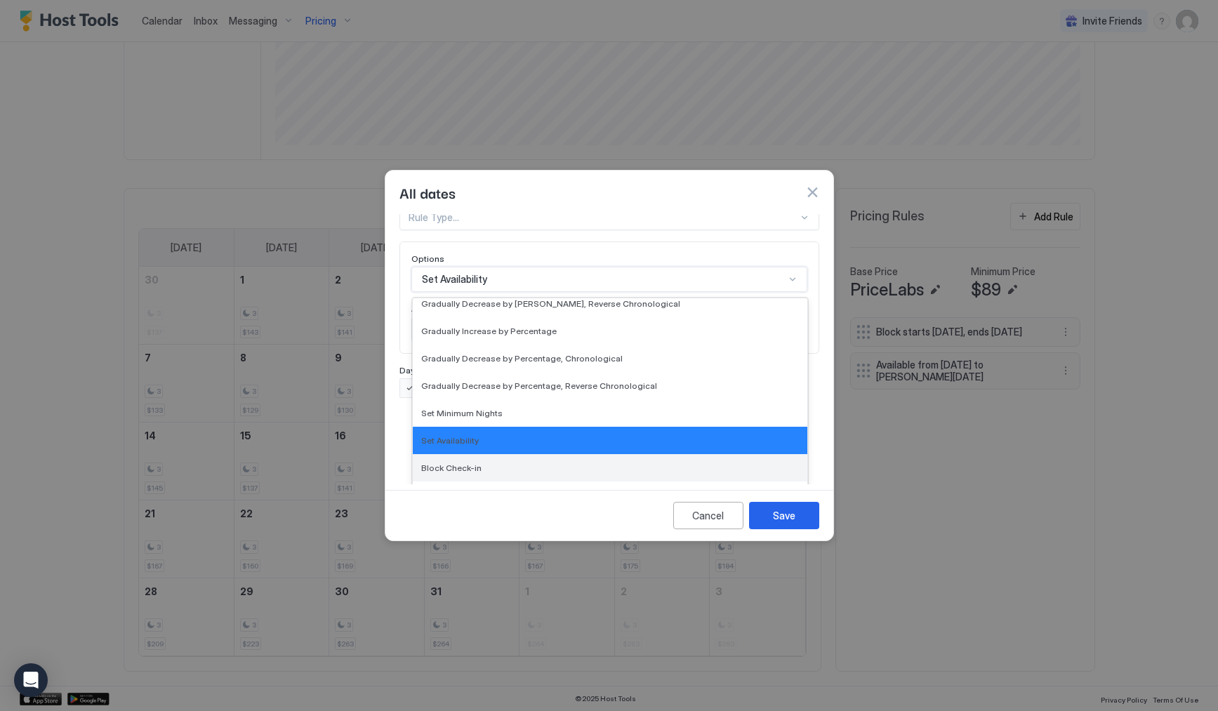
click at [518, 463] on div "Block Check-in" at bounding box center [610, 468] width 378 height 11
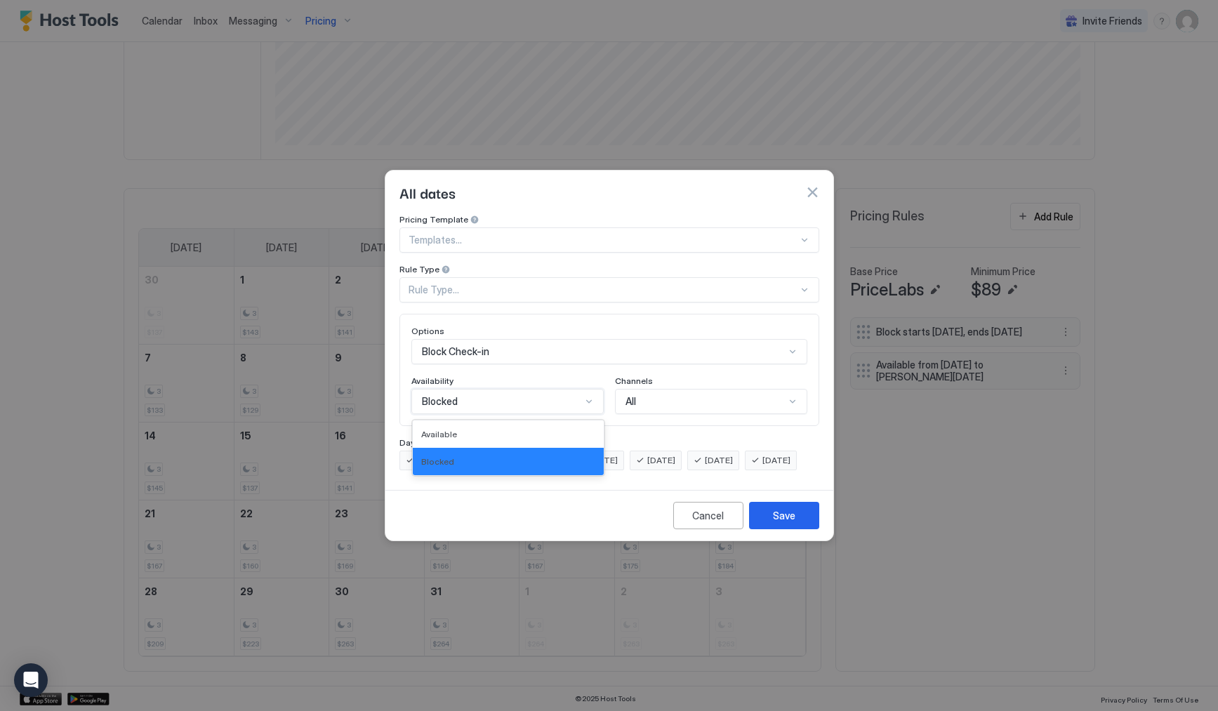
click at [572, 395] on div "Blocked" at bounding box center [501, 401] width 159 height 13
drag, startPoint x: 572, startPoint y: 383, endPoint x: 653, endPoint y: 376, distance: 81.8
click at [579, 395] on div "Blocked" at bounding box center [501, 401] width 159 height 13
click at [604, 376] on div "Channels" at bounding box center [507, 382] width 192 height 13
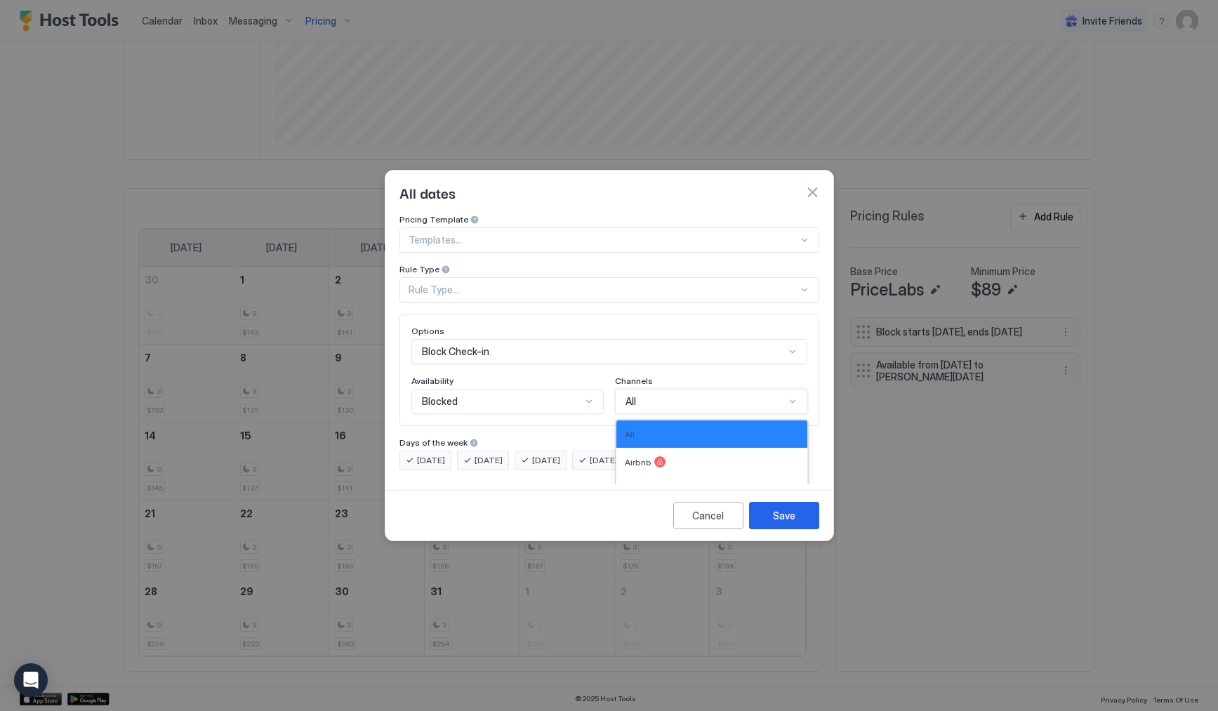
click at [730, 389] on div "All" at bounding box center [711, 401] width 192 height 25
click at [713, 360] on div "Options Block Check-in Availability Blocked Channels 3 results available. Use U…" at bounding box center [609, 370] width 396 height 88
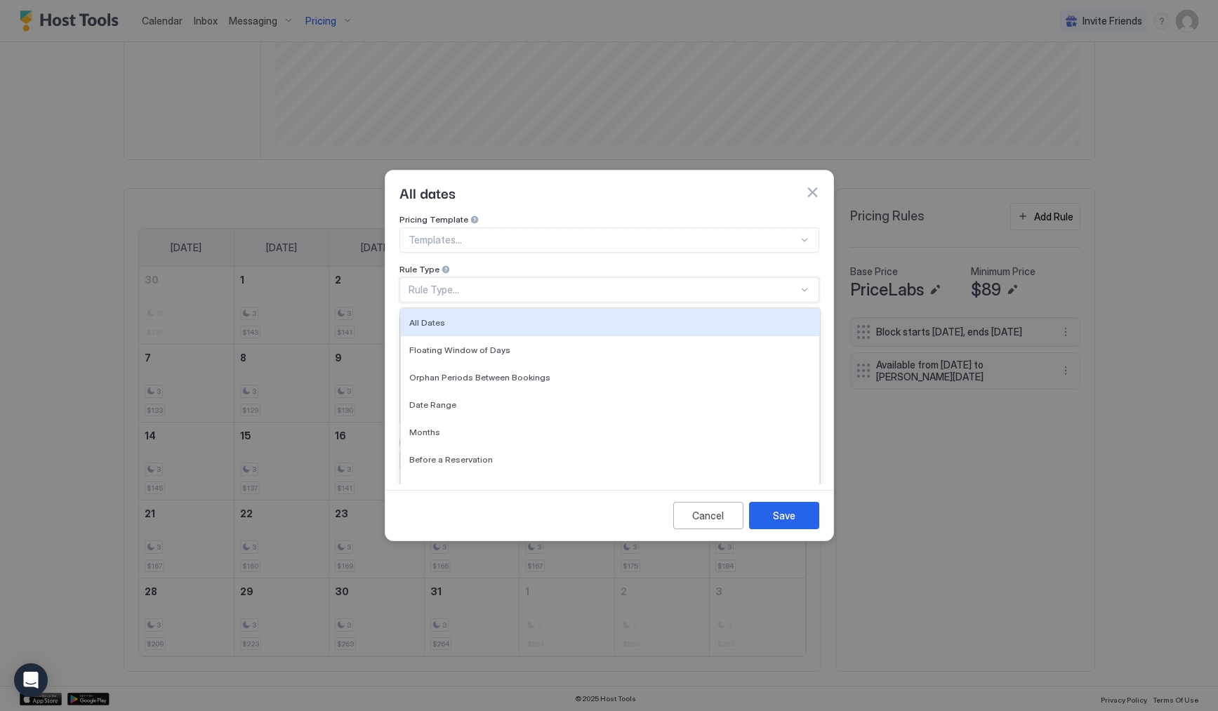
click at [549, 284] on div "Rule Type..." at bounding box center [604, 290] width 390 height 13
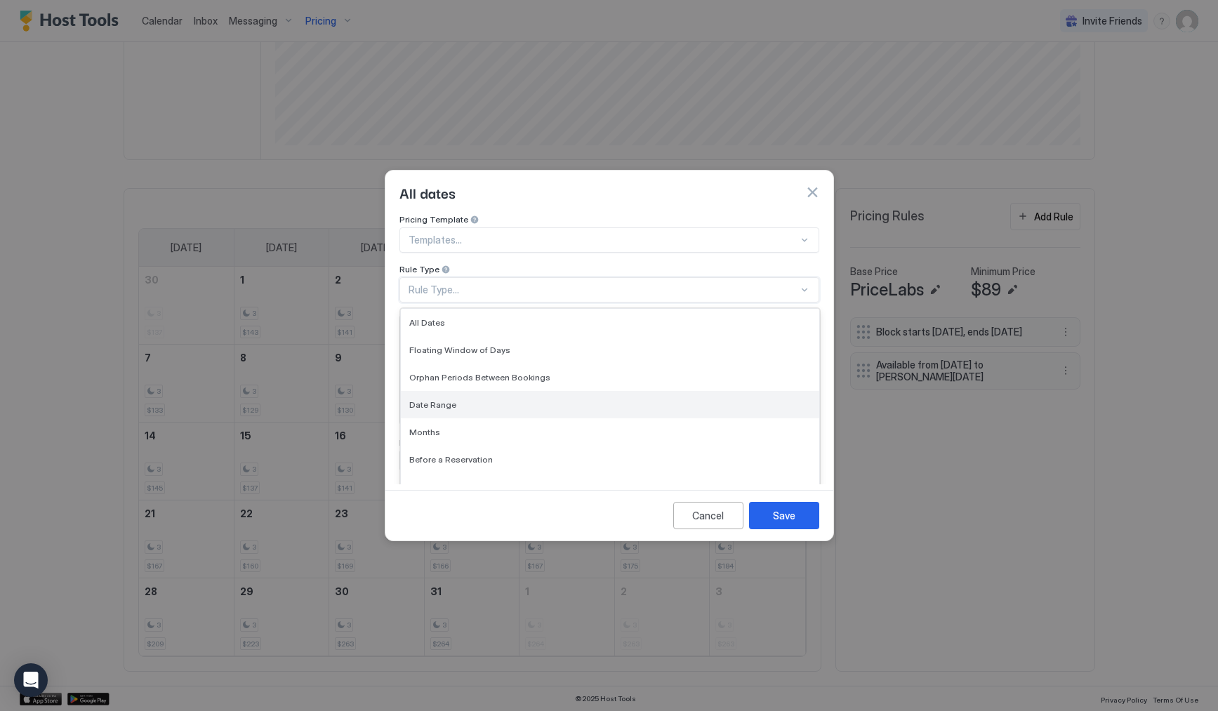
click at [543, 400] on div "Date Range" at bounding box center [610, 405] width 402 height 11
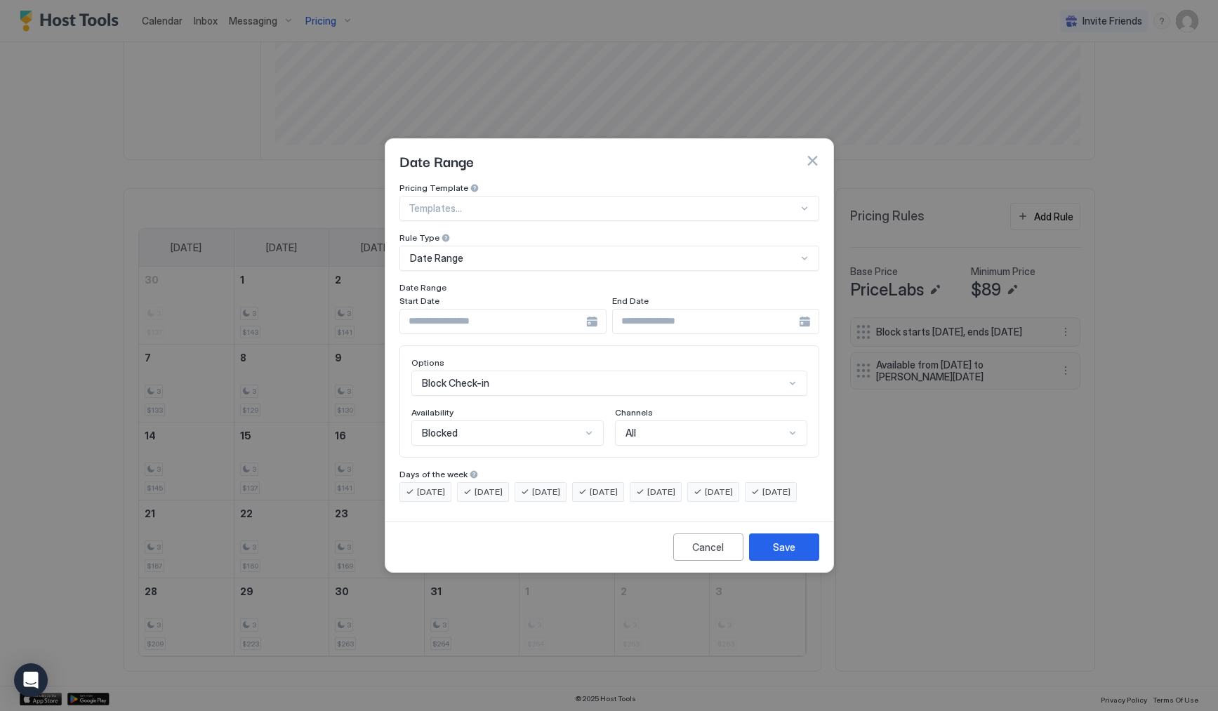
click at [590, 310] on div at bounding box center [503, 321] width 207 height 25
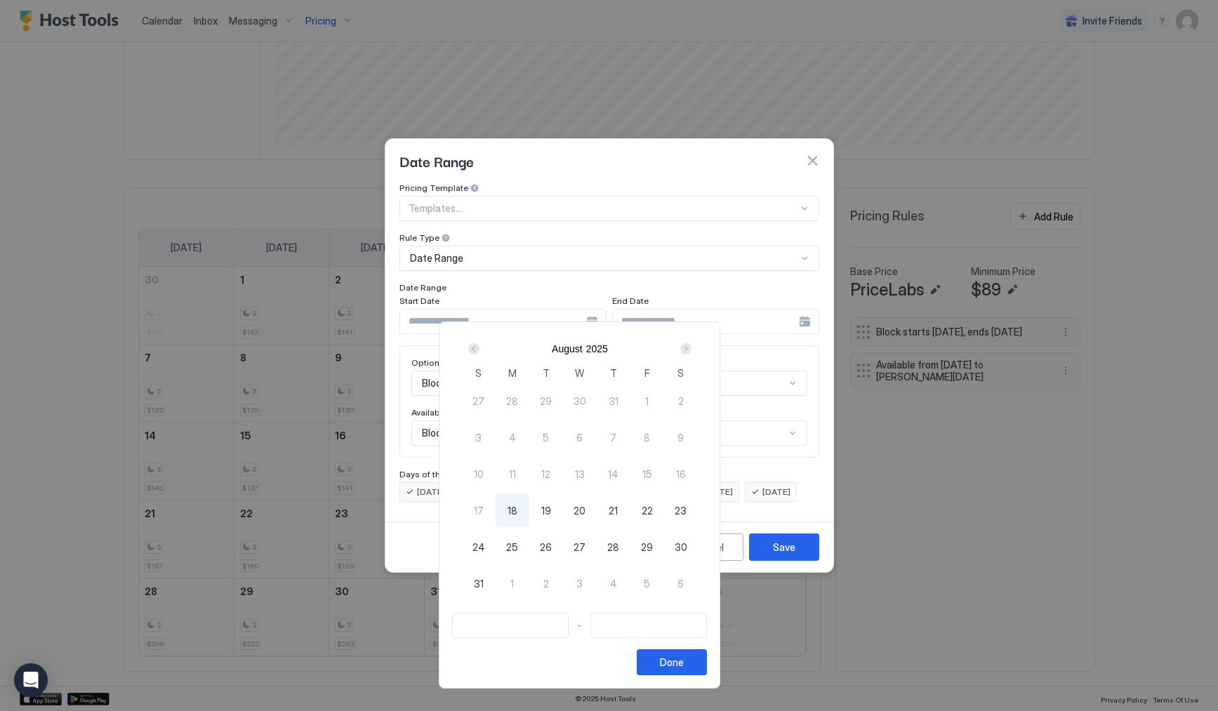
click at [692, 345] on div "Next" at bounding box center [685, 348] width 11 height 11
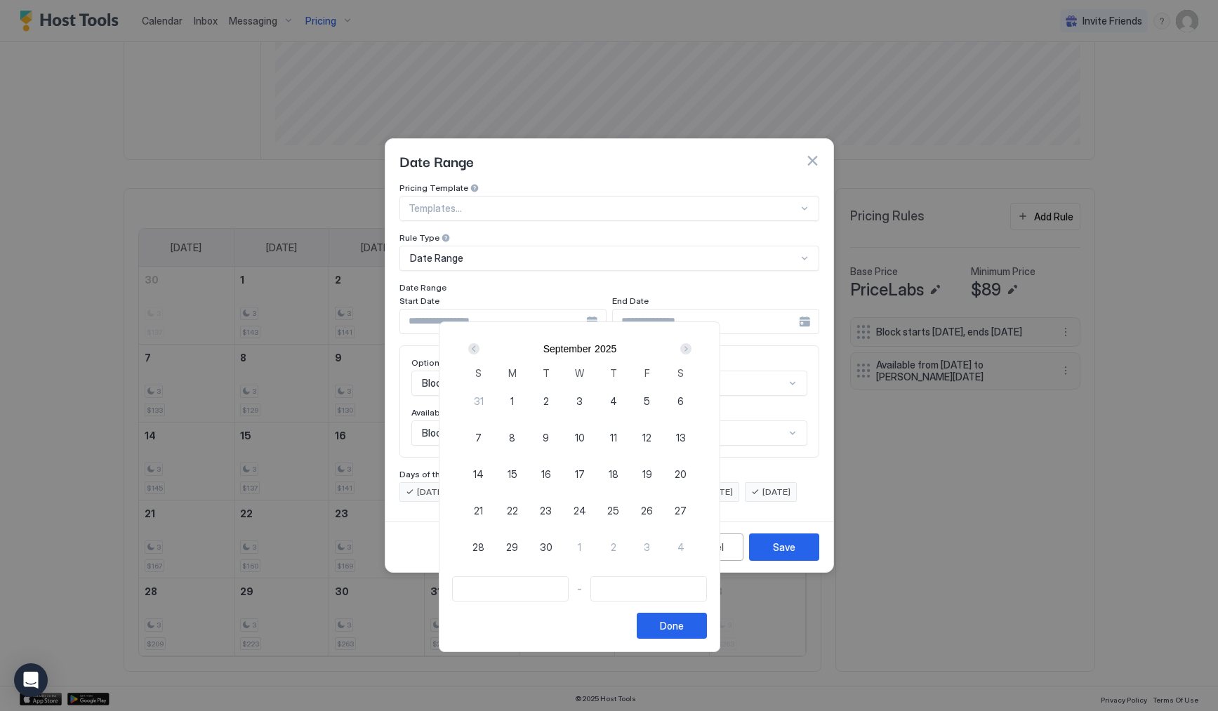
click at [692, 345] on div "Next" at bounding box center [685, 348] width 11 height 11
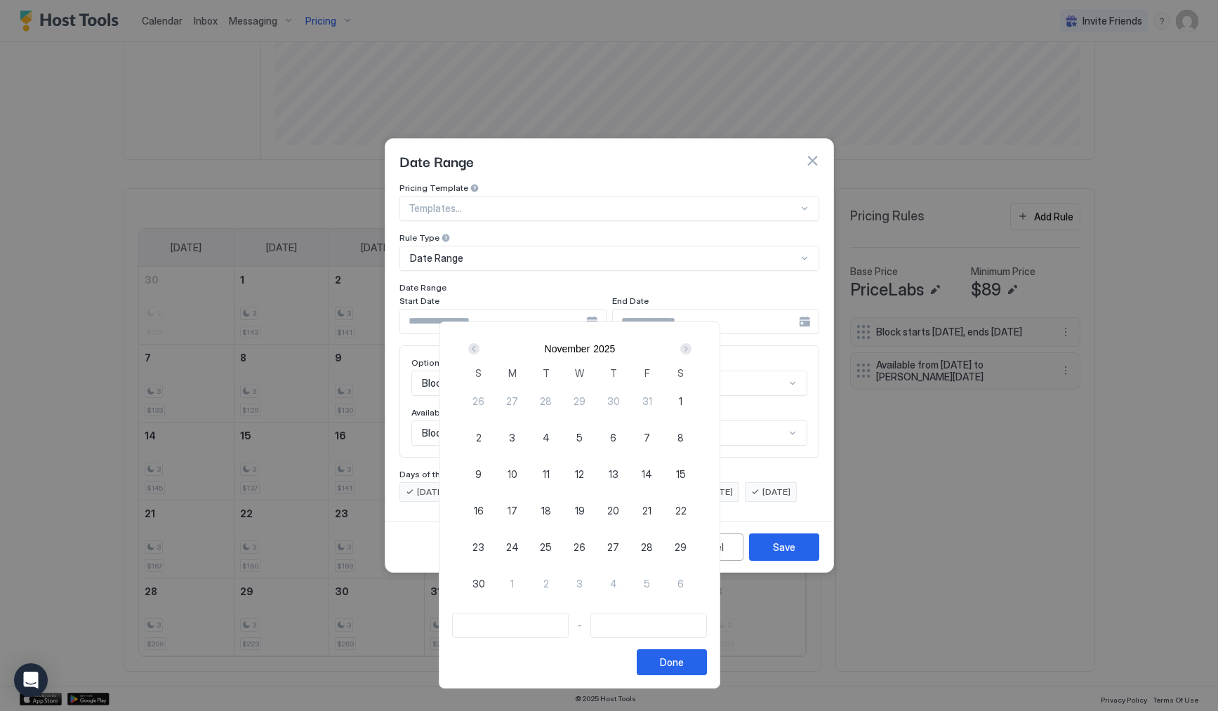
click at [694, 355] on div "Next" at bounding box center [686, 349] width 17 height 17
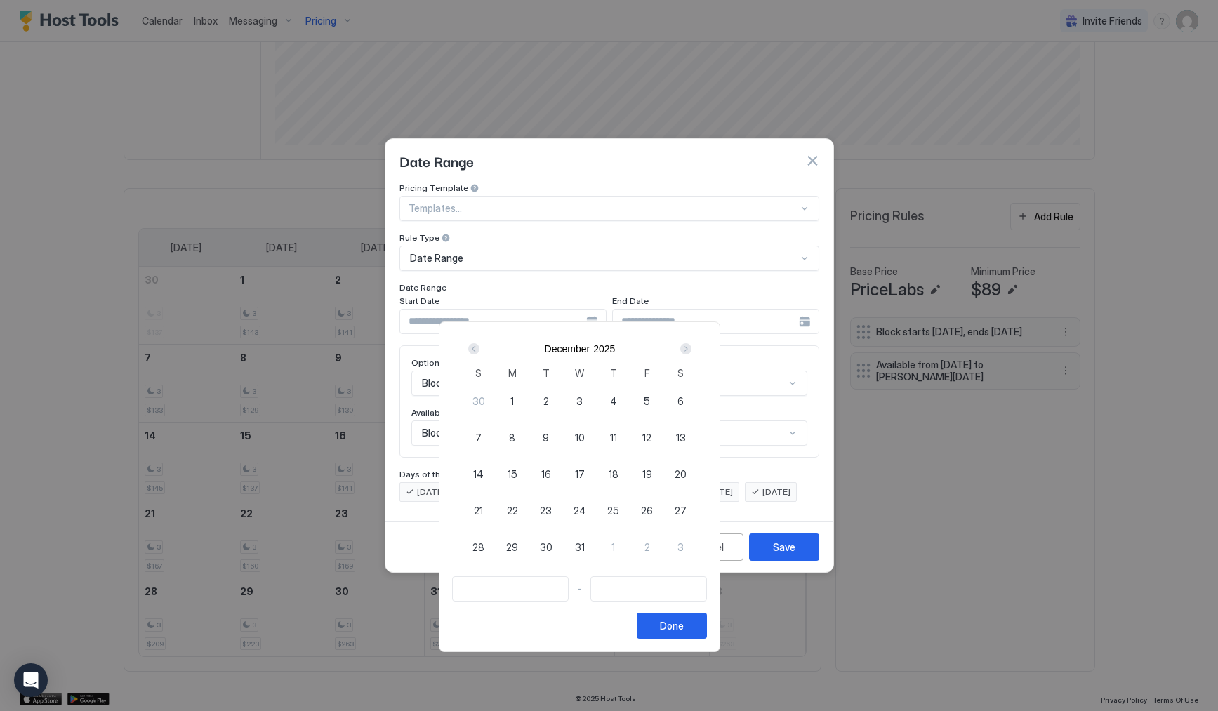
click at [687, 480] on span "20" at bounding box center [681, 474] width 12 height 15
type input "**********"
click at [692, 343] on div "Next" at bounding box center [685, 348] width 11 height 11
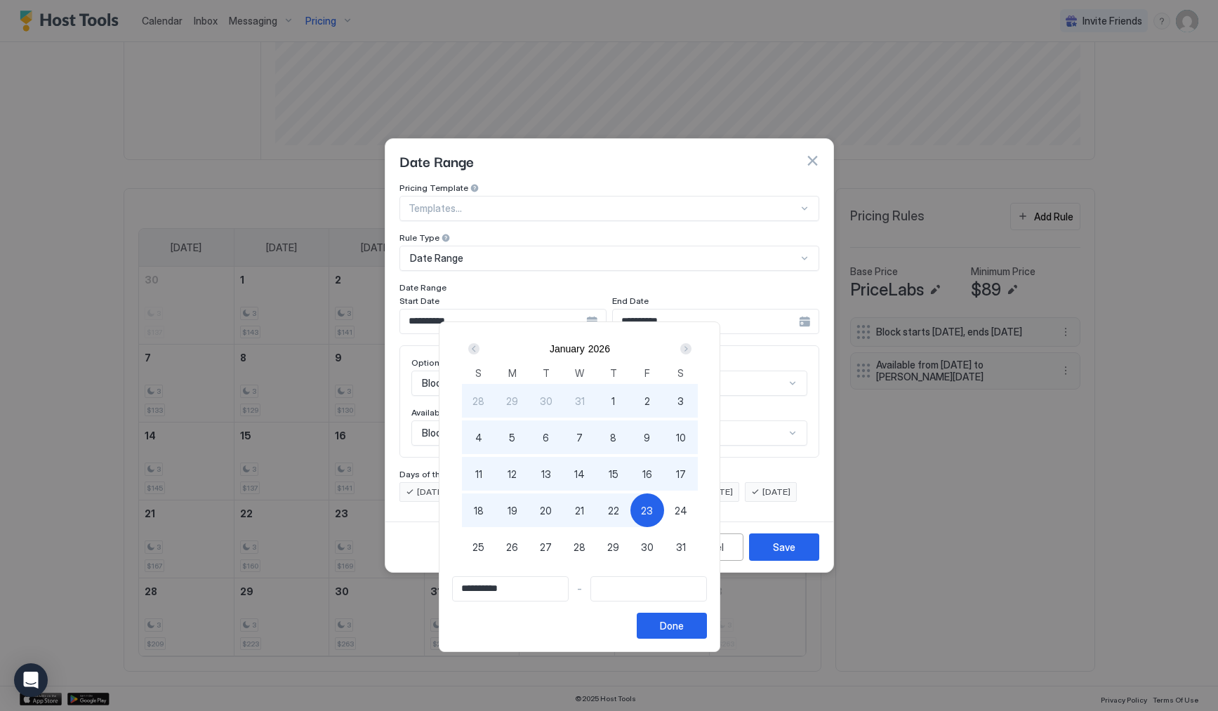
type input "**********"
click at [631, 513] on div "22" at bounding box center [614, 511] width 34 height 34
type input "**********"
click at [653, 505] on span "23" at bounding box center [647, 510] width 12 height 15
type input "**********"
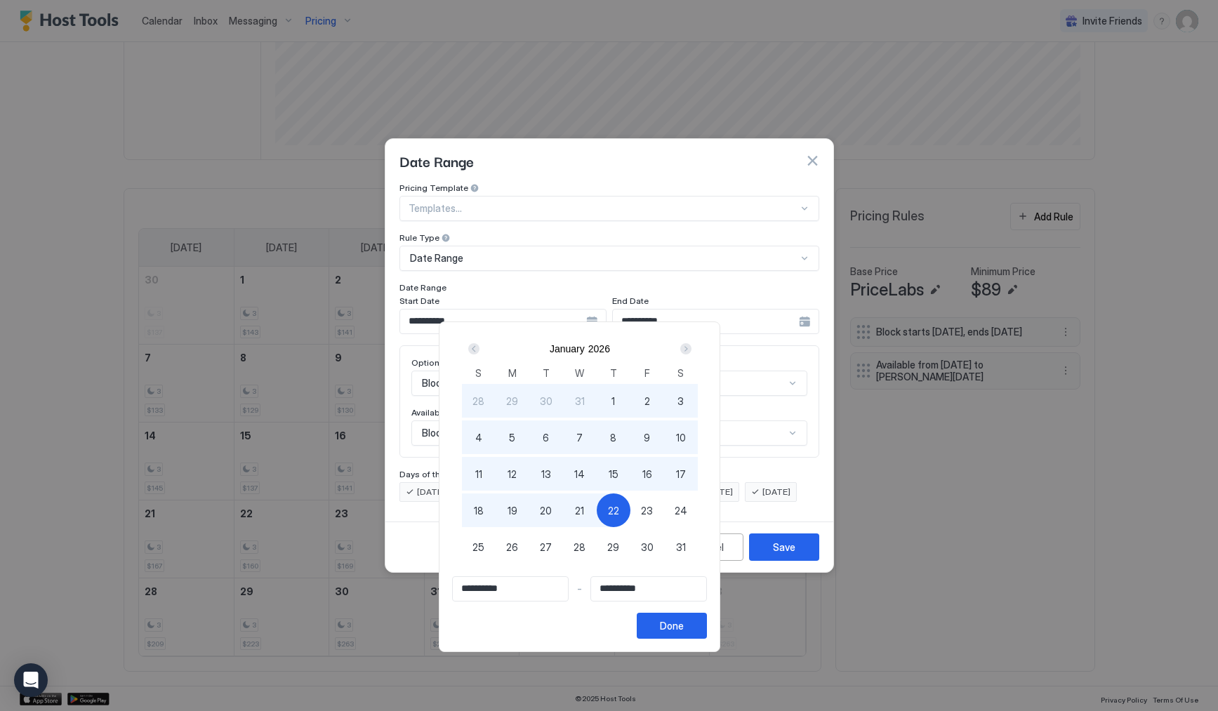
type input "**********"
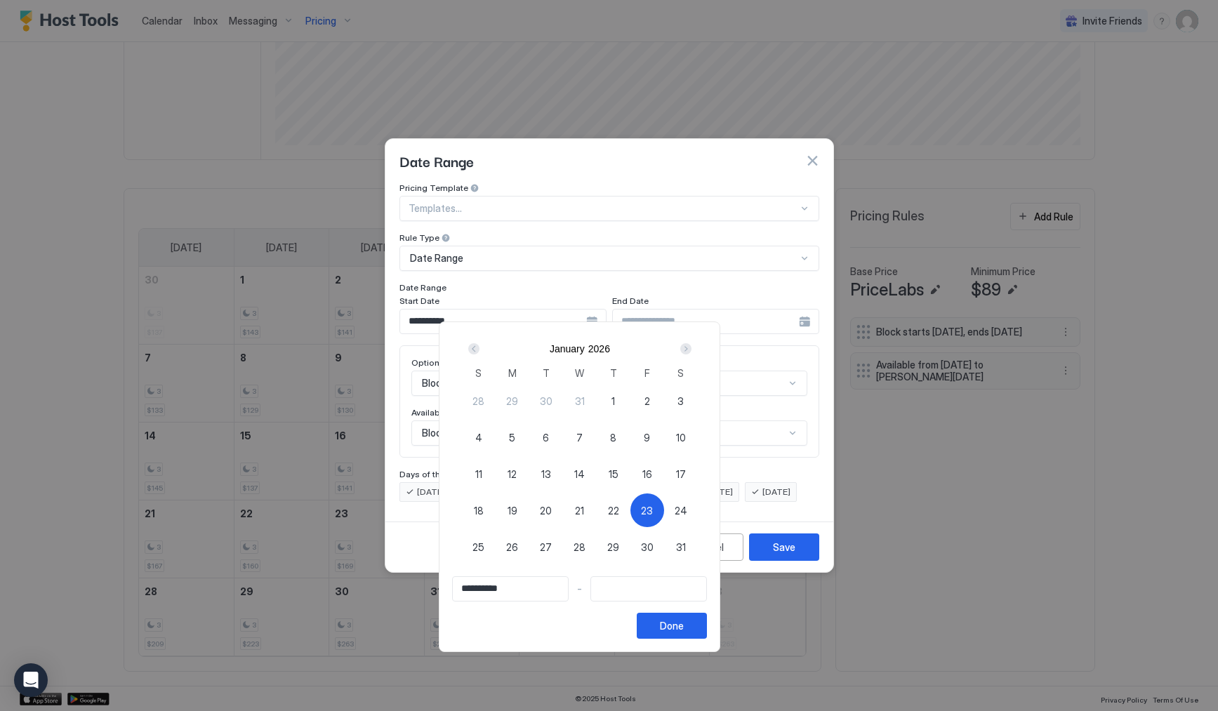
click at [485, 350] on button "Prev" at bounding box center [475, 349] width 19 height 17
click at [707, 625] on button "Done" at bounding box center [672, 626] width 70 height 26
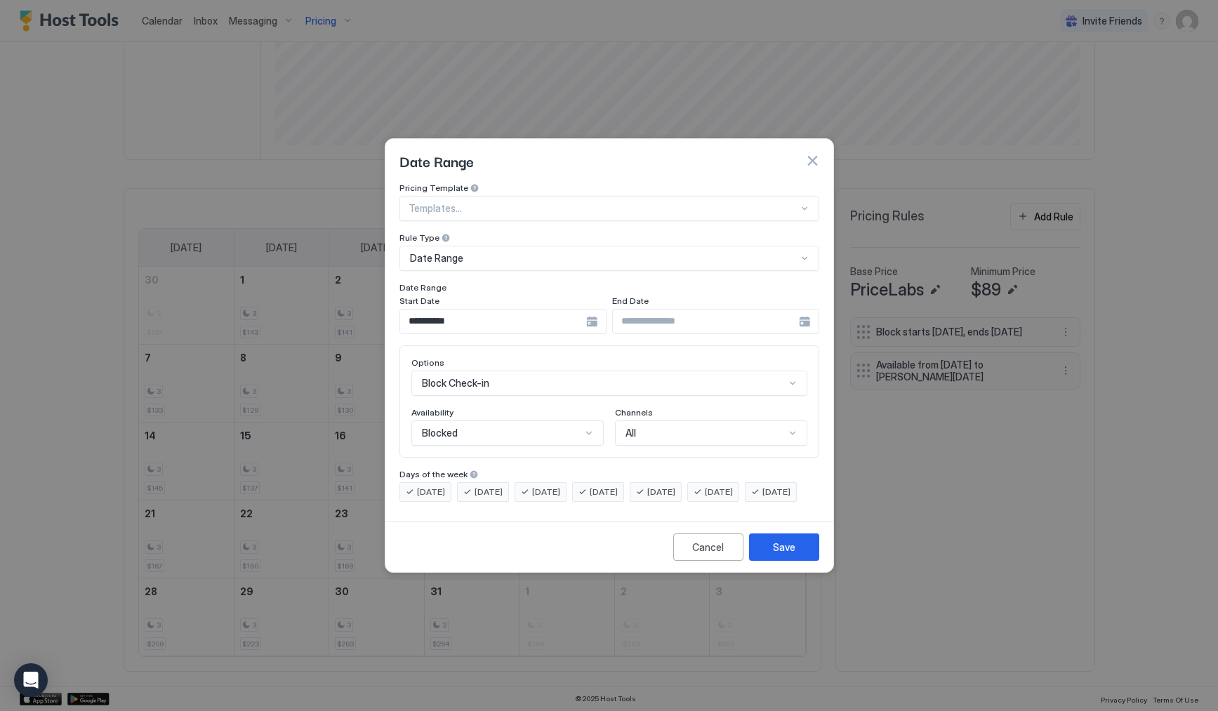
click at [595, 318] on div "**********" at bounding box center [503, 321] width 207 height 25
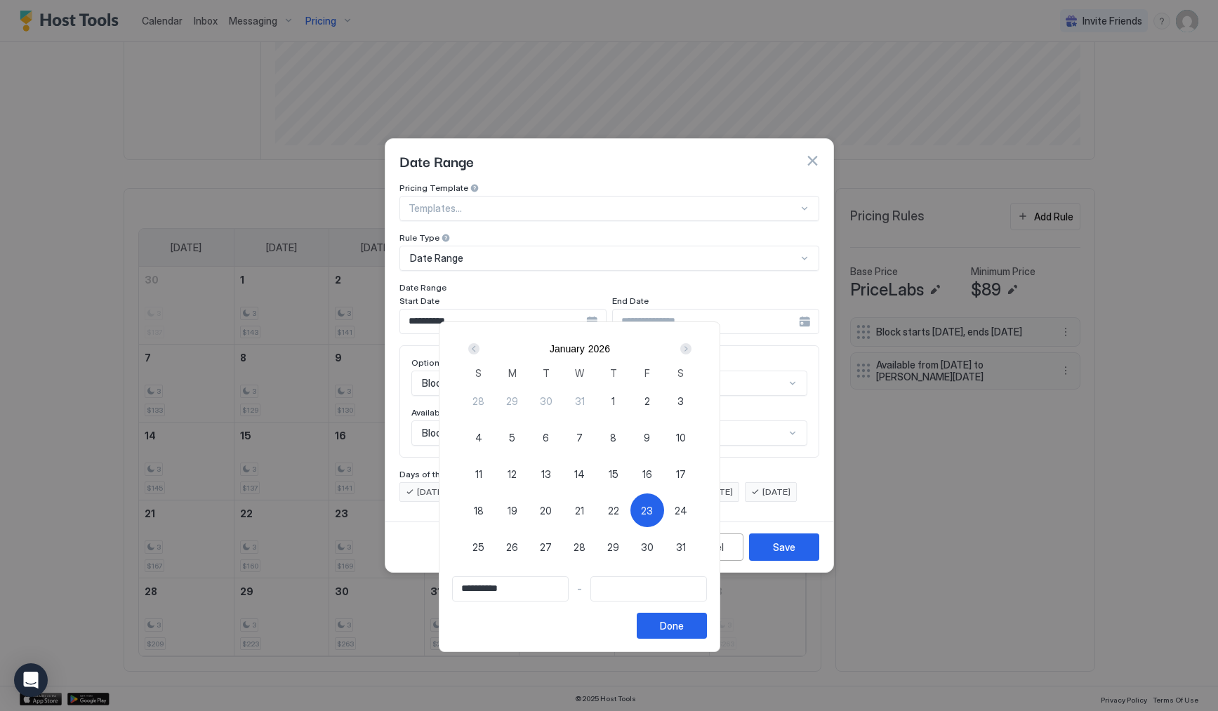
click at [480, 345] on div "Prev" at bounding box center [473, 348] width 11 height 11
drag, startPoint x: 723, startPoint y: 477, endPoint x: 693, endPoint y: 358, distance: 122.5
click at [698, 476] on div "20" at bounding box center [681, 474] width 34 height 34
type input "**********"
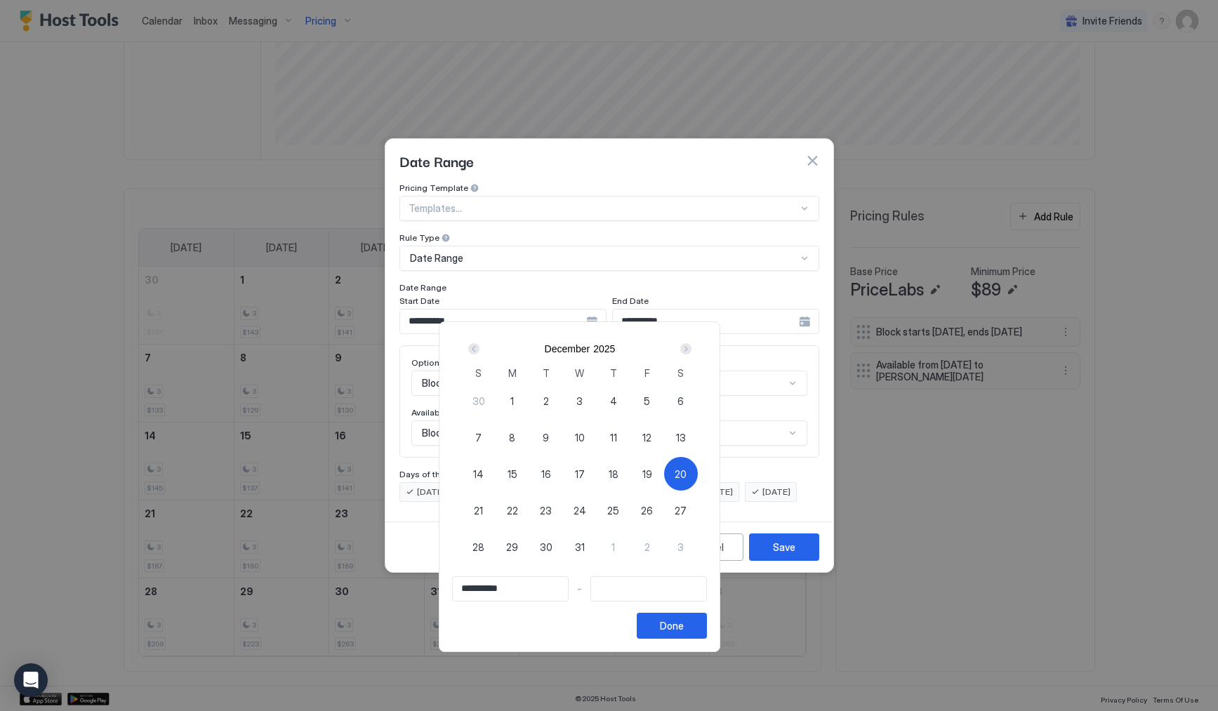
click at [692, 353] on div "Next" at bounding box center [685, 348] width 11 height 11
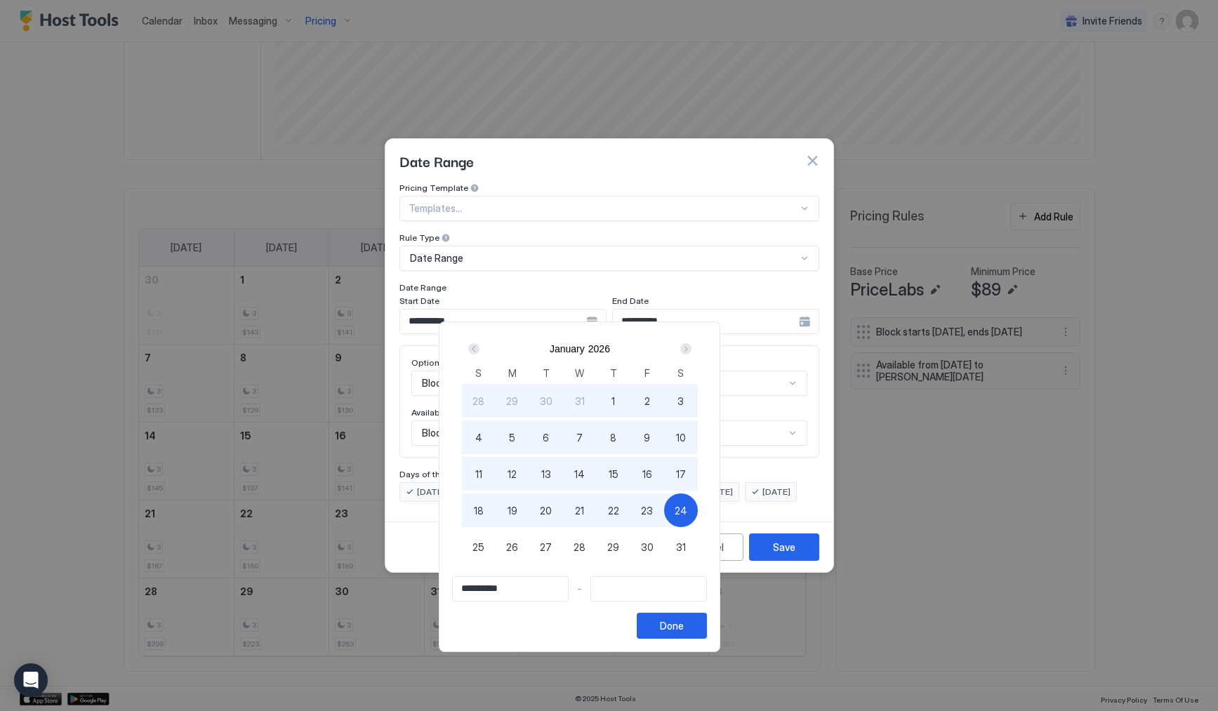
type input "**********"
click at [653, 508] on span "23" at bounding box center [647, 510] width 12 height 15
type input "**********"
click at [707, 631] on button "Done" at bounding box center [672, 626] width 70 height 26
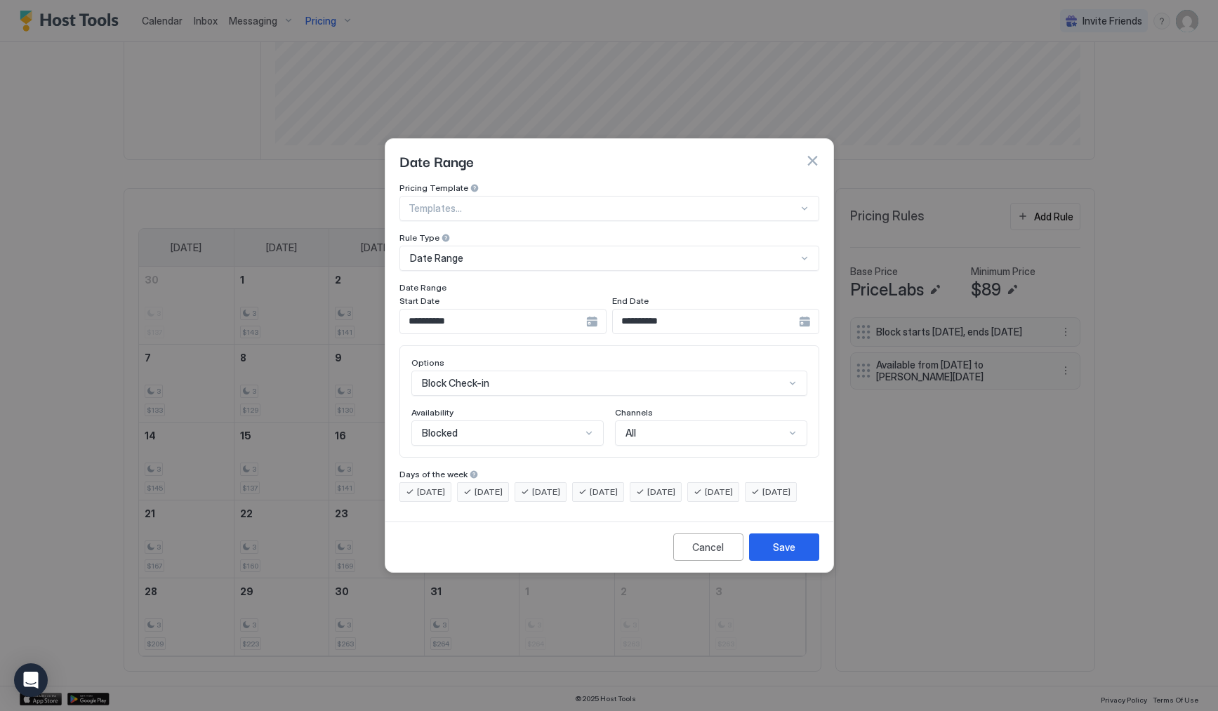
scroll to position [72, 0]
click at [489, 373] on div "Block Check-in" at bounding box center [609, 383] width 396 height 25
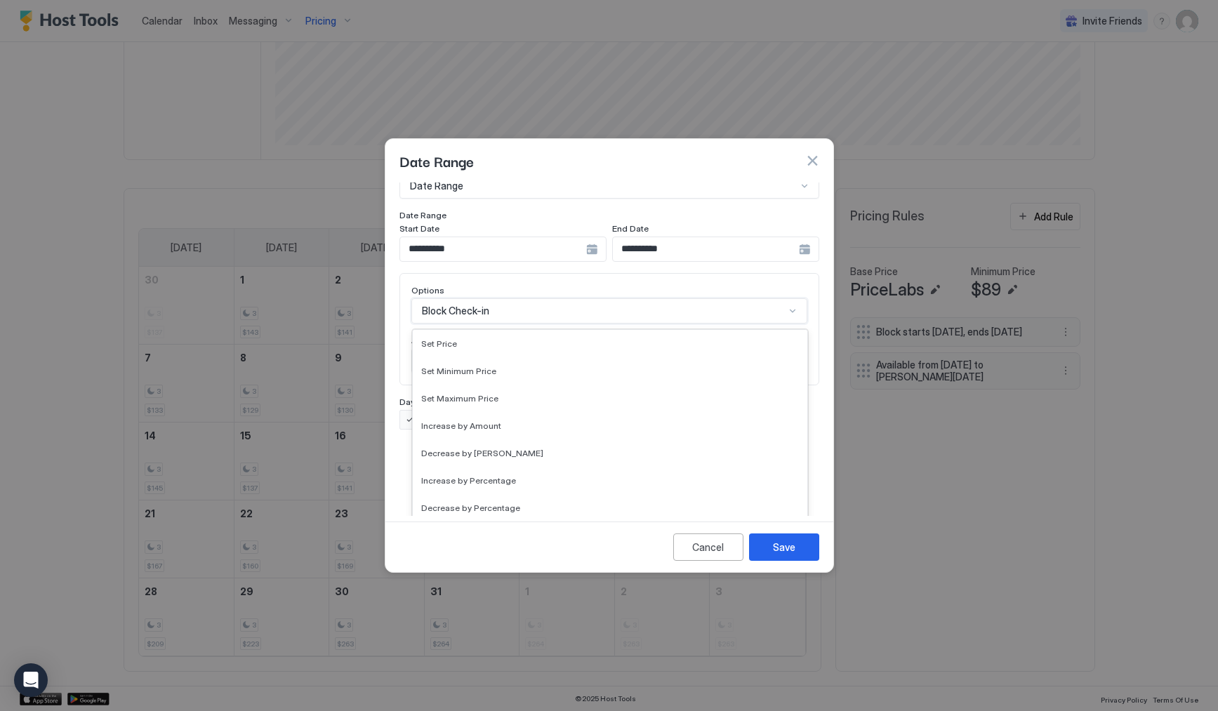
scroll to position [237, 0]
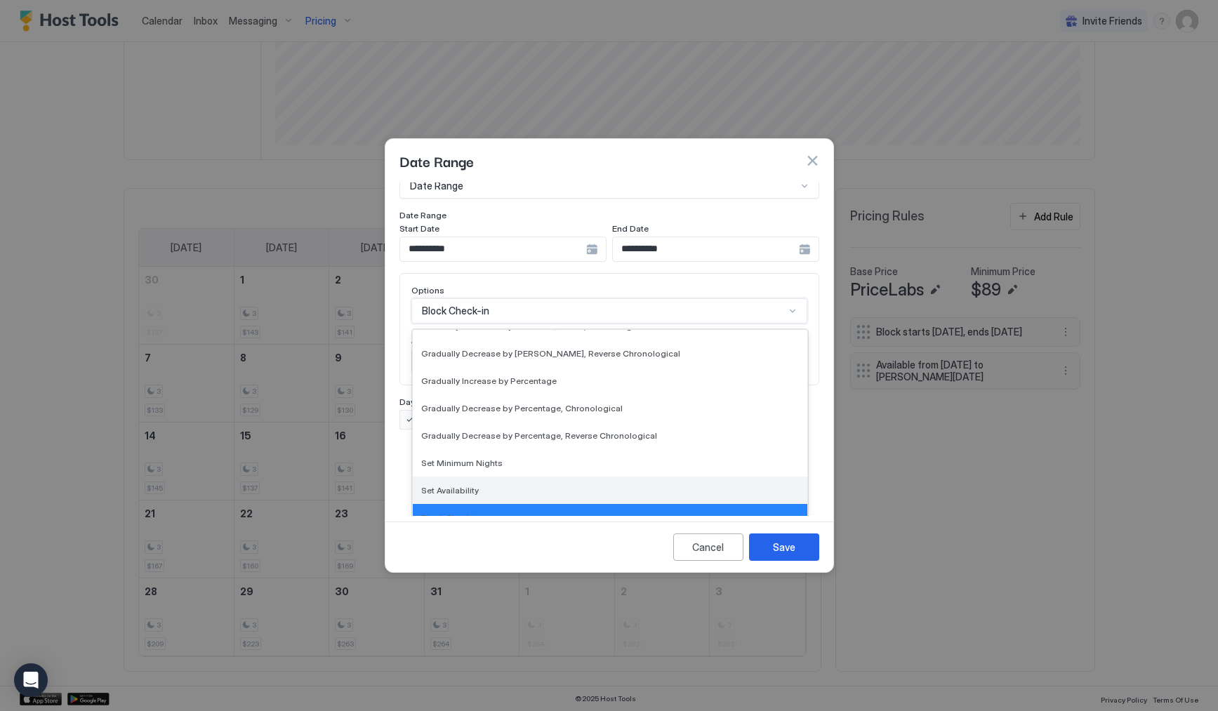
click at [492, 485] on div "Set Availability" at bounding box center [610, 490] width 378 height 11
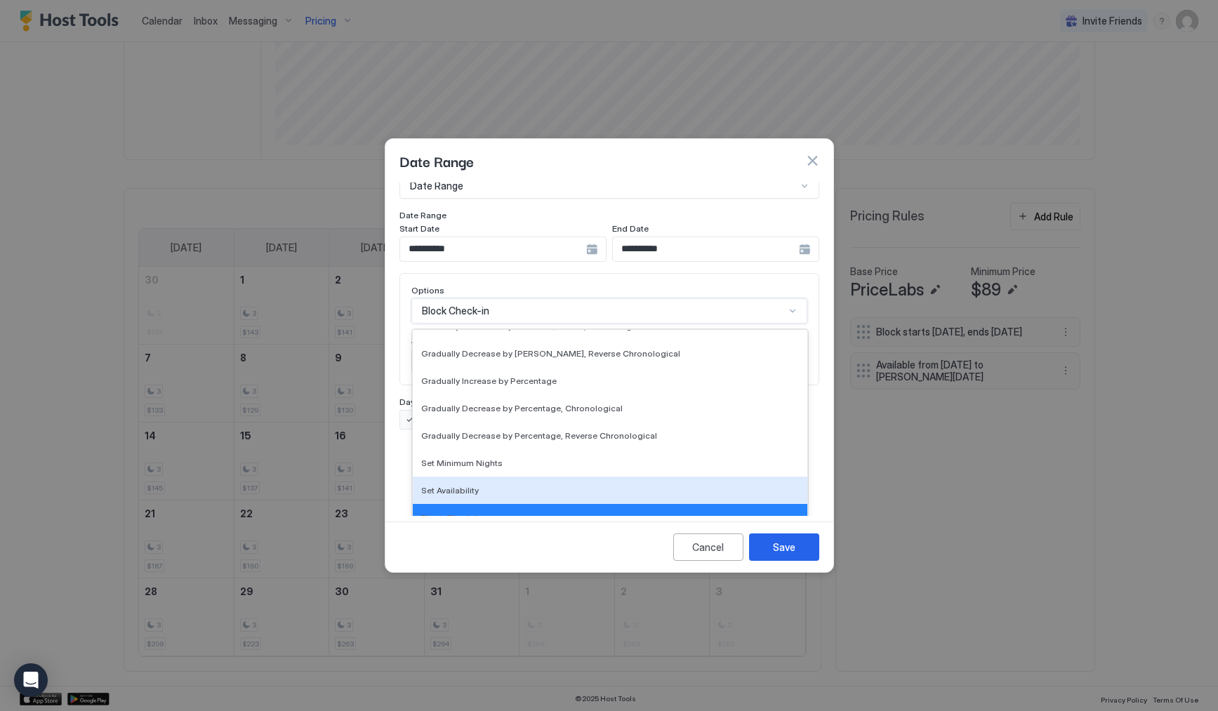
scroll to position [0, 0]
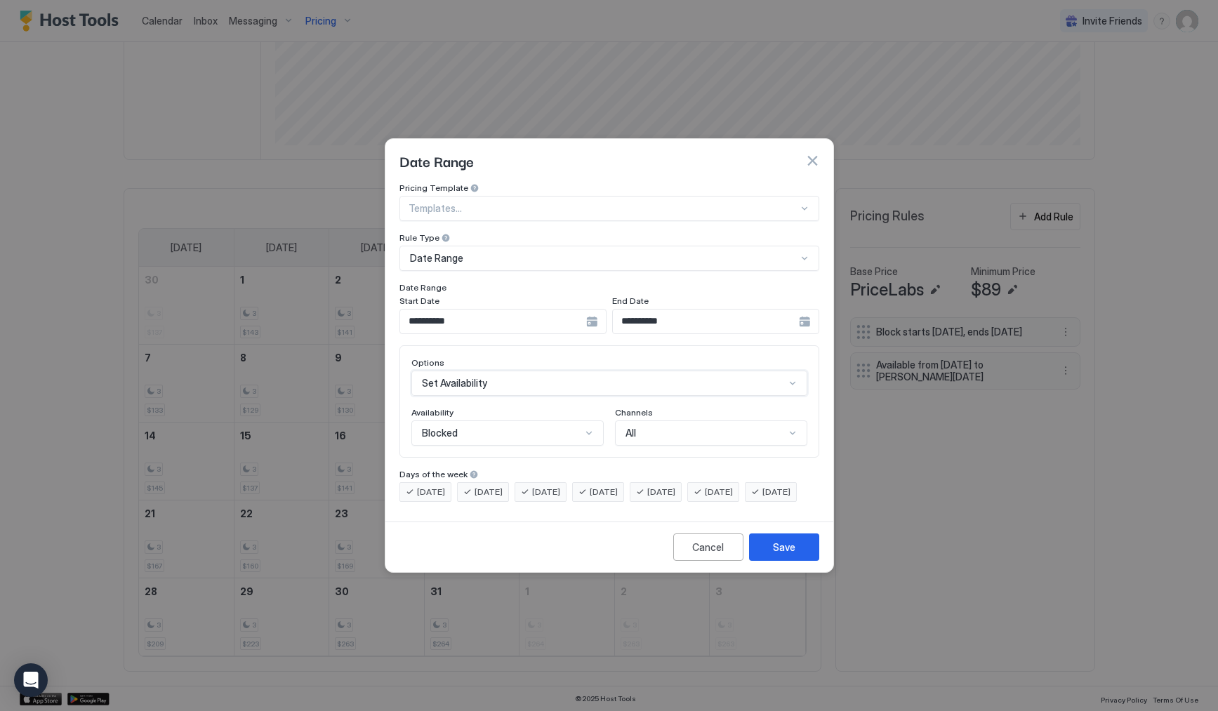
click at [494, 427] on div "Blocked" at bounding box center [501, 433] width 159 height 13
click at [490, 488] on div "Blocked" at bounding box center [508, 493] width 174 height 11
click at [782, 555] on div "Save" at bounding box center [784, 547] width 22 height 15
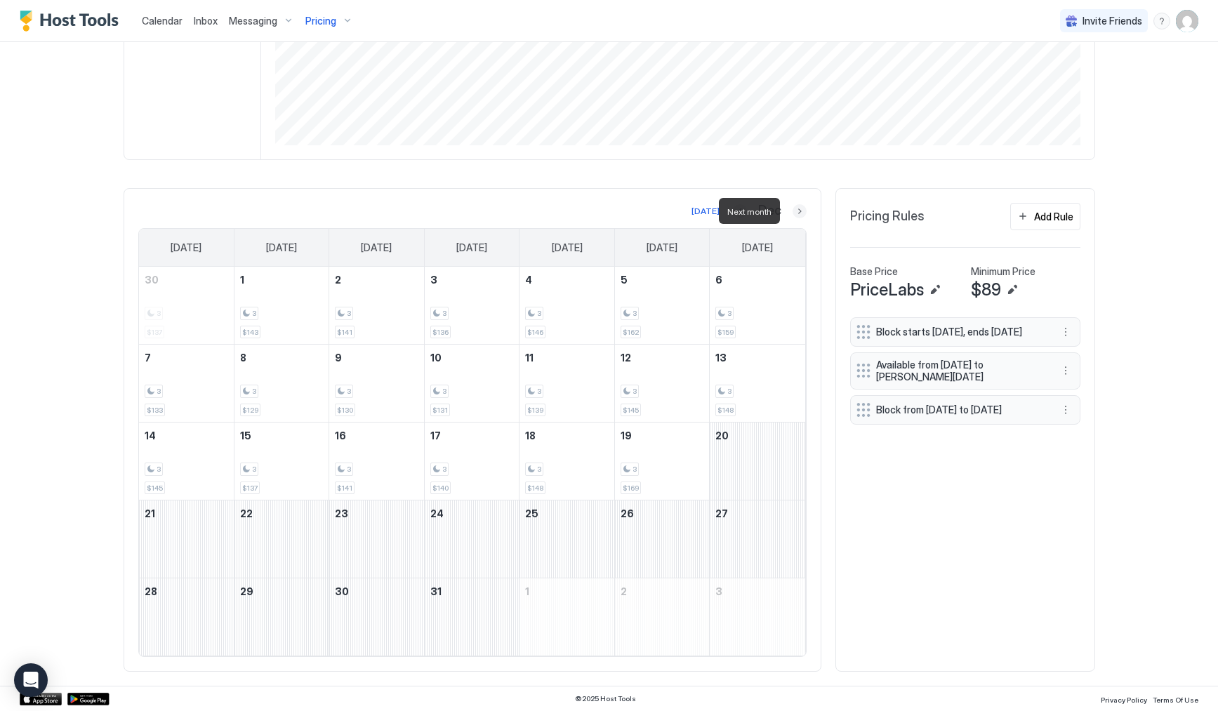
click at [793, 210] on button "Next month" at bounding box center [800, 211] width 14 height 14
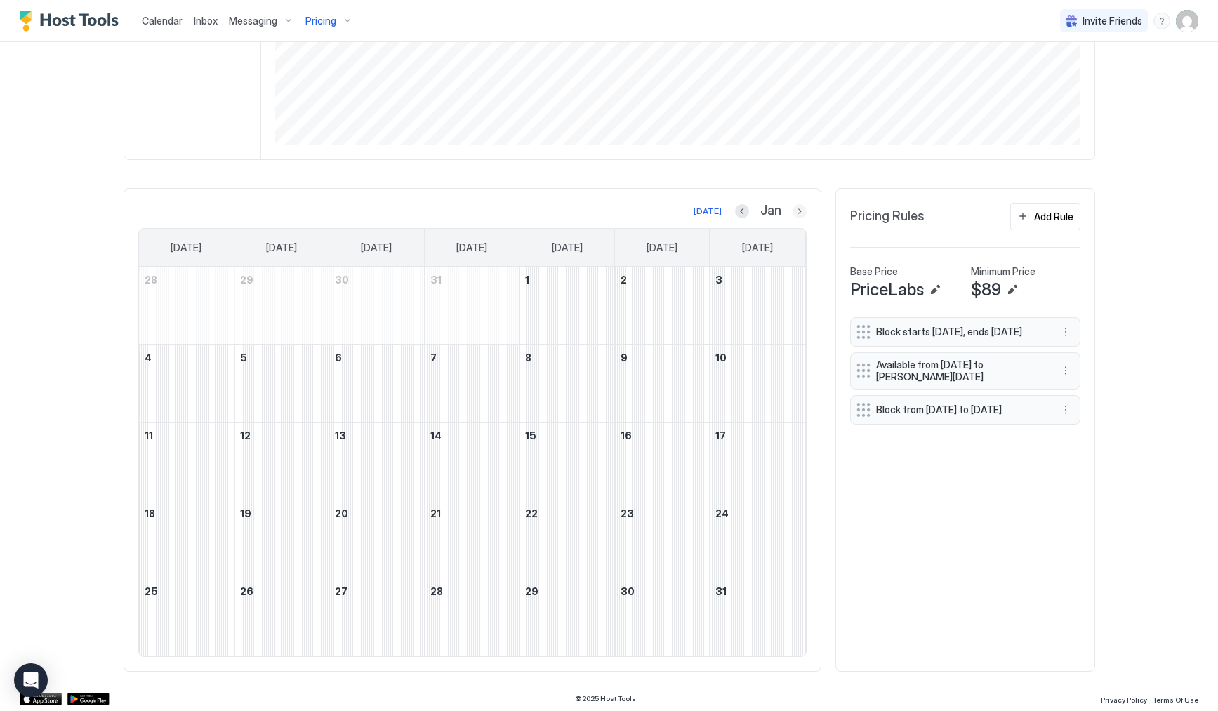
click at [795, 213] on button "Next month" at bounding box center [800, 211] width 14 height 14
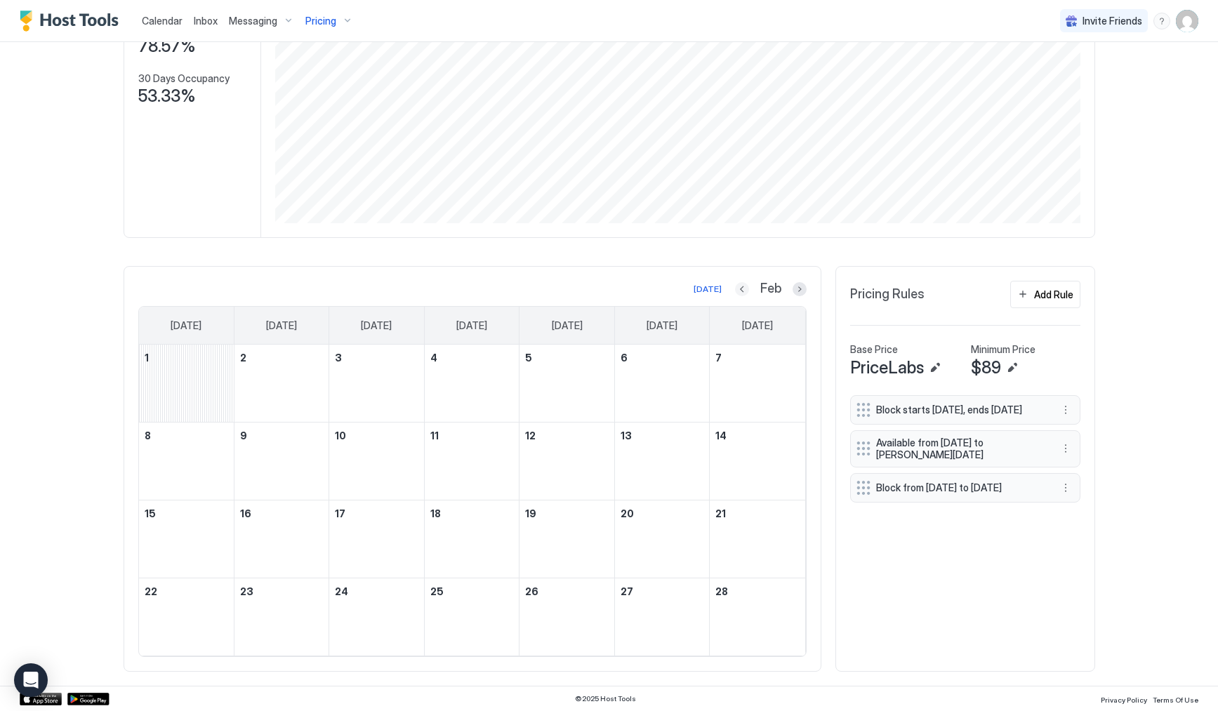
click at [742, 288] on button "Previous month" at bounding box center [742, 289] width 14 height 14
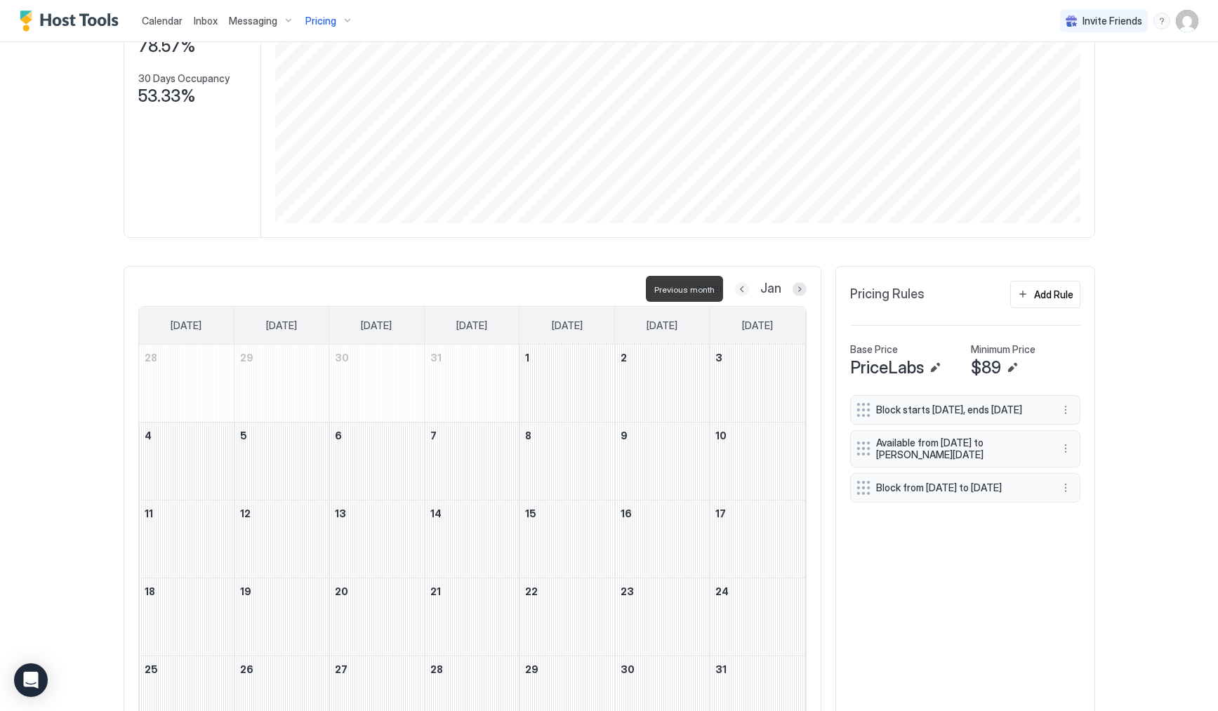
click at [742, 288] on button "Previous month" at bounding box center [742, 289] width 14 height 14
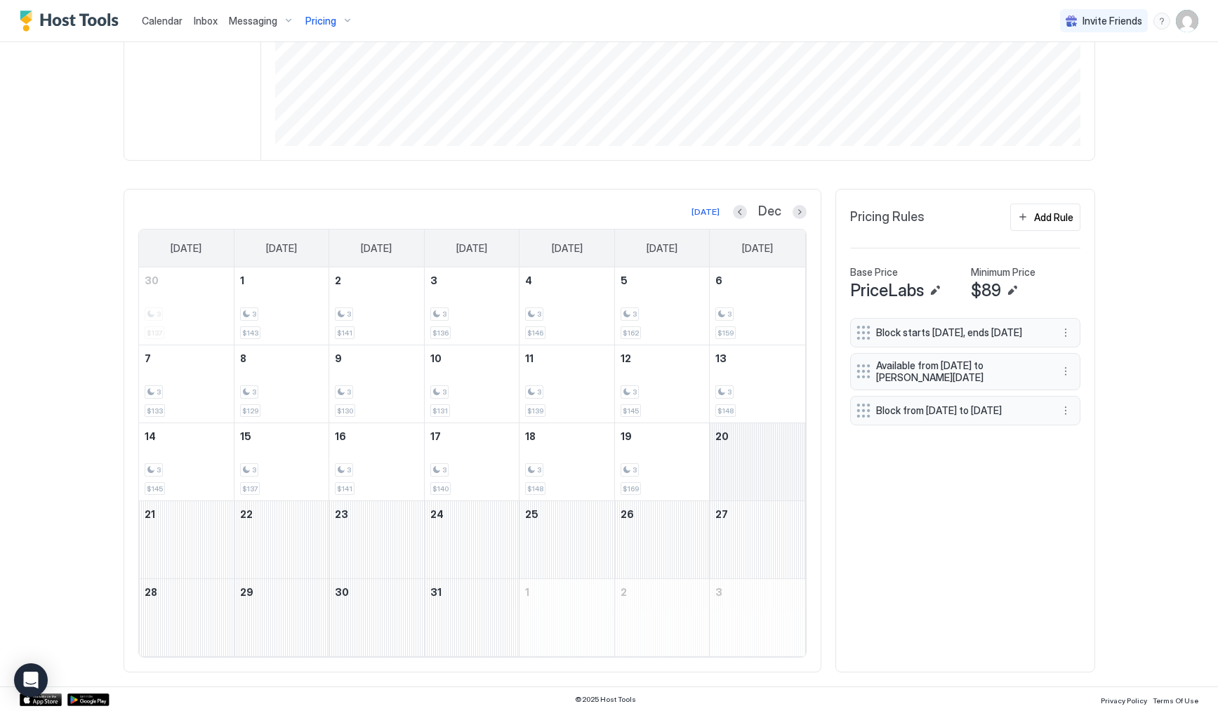
scroll to position [283, 0]
